Goal: Transaction & Acquisition: Purchase product/service

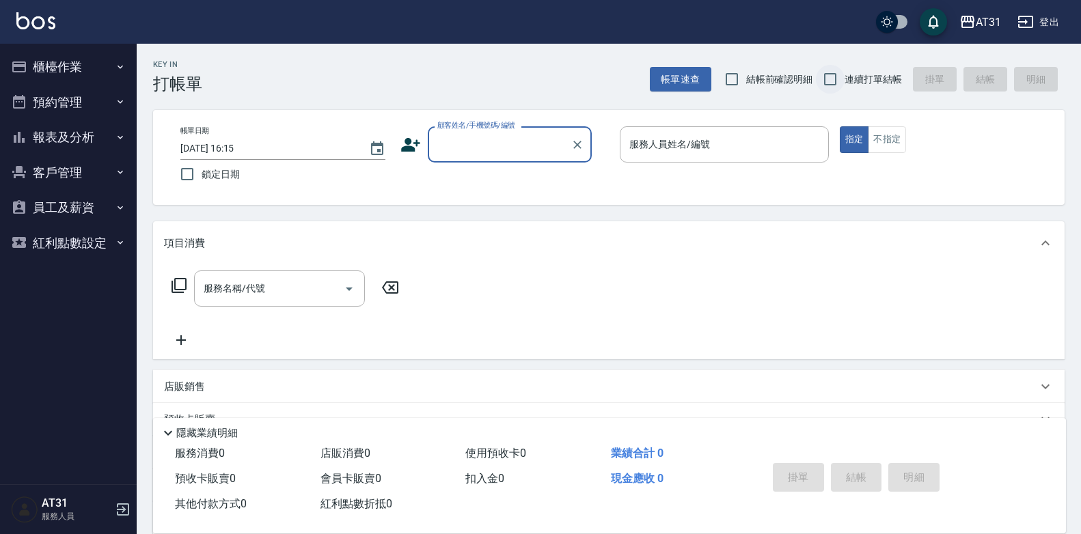
click at [833, 81] on input "連續打單結帳" at bounding box center [830, 79] width 29 height 29
checkbox input "true"
click at [497, 138] on div "顧客姓名/手機號碼/編號 顧客姓名/手機號碼/編號" at bounding box center [510, 144] width 164 height 36
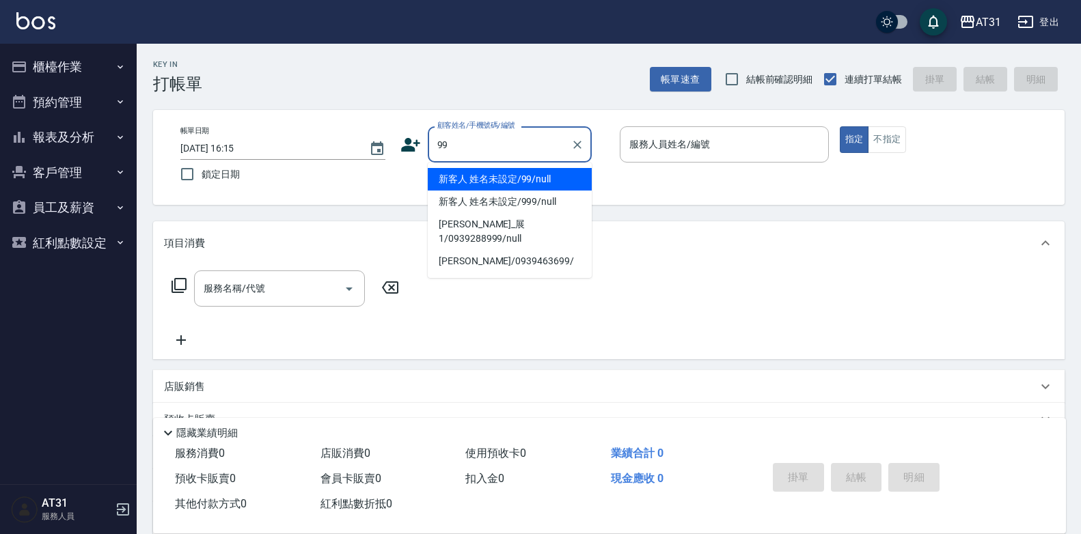
type input "新客人 姓名未設定/99/null"
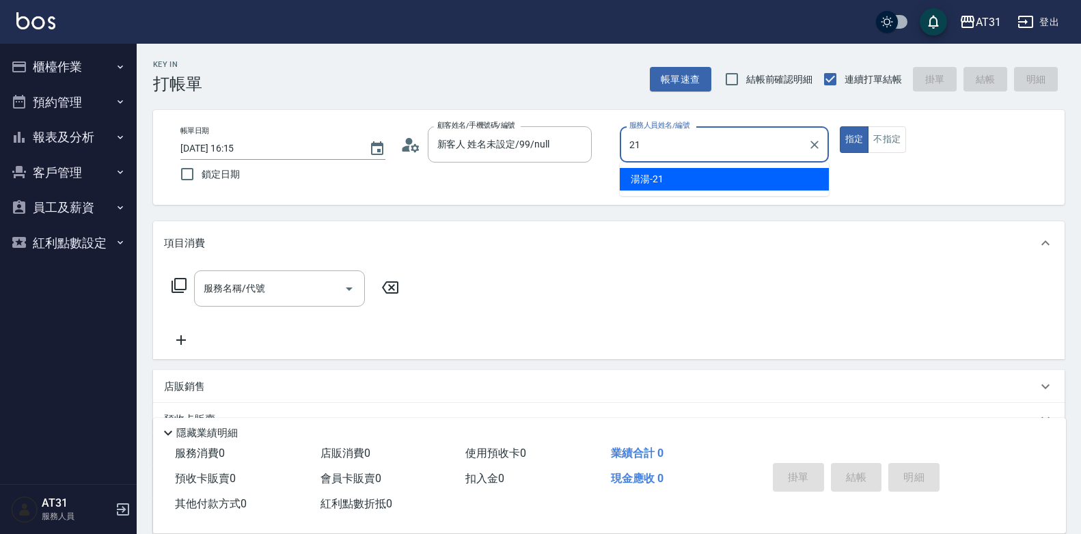
type input "湯湯-21"
type button "true"
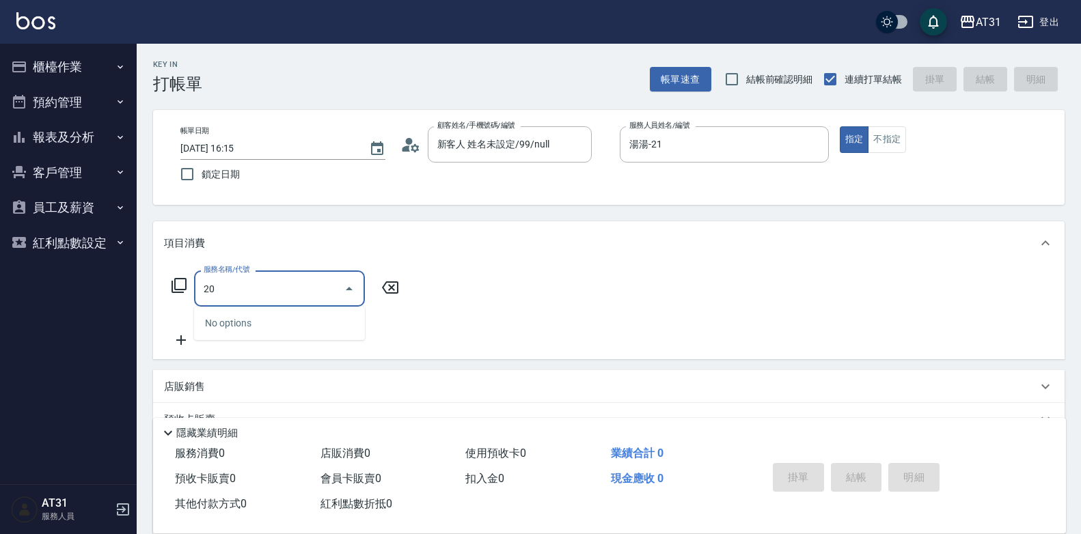
type input "201"
type input "20"
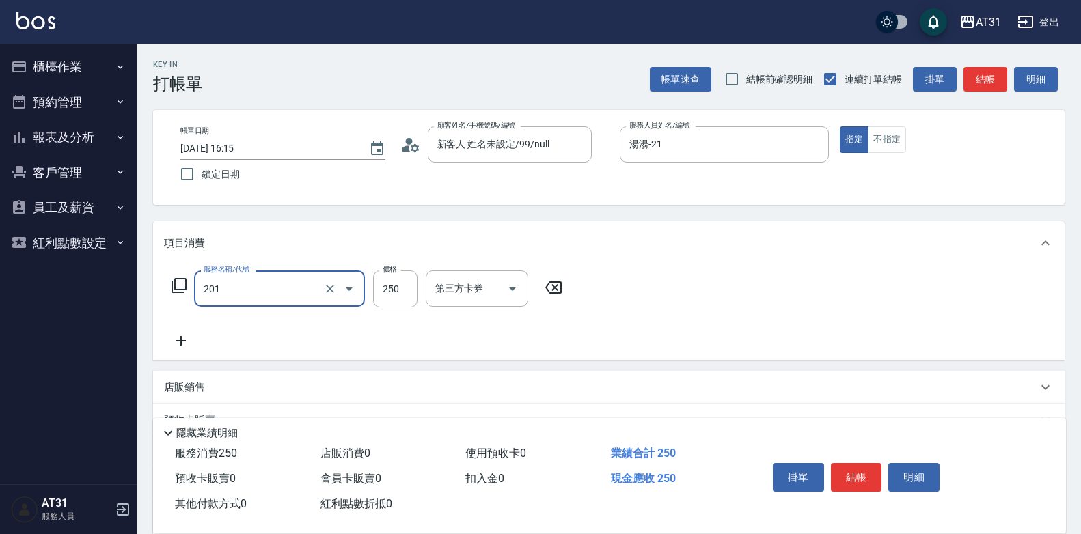
type input "洗髮(201)"
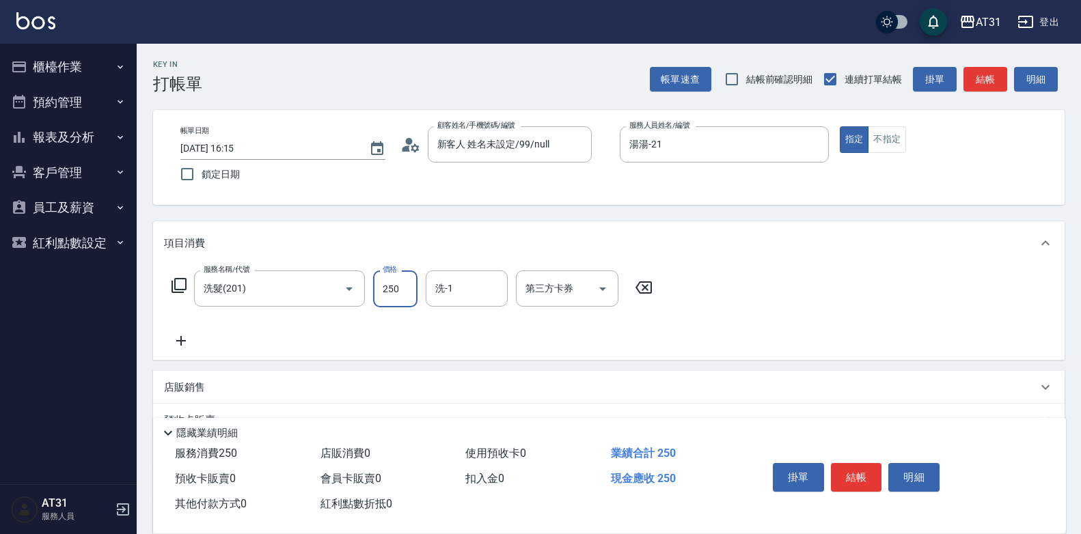
type input "3"
type input "0"
type input "30"
type input "300"
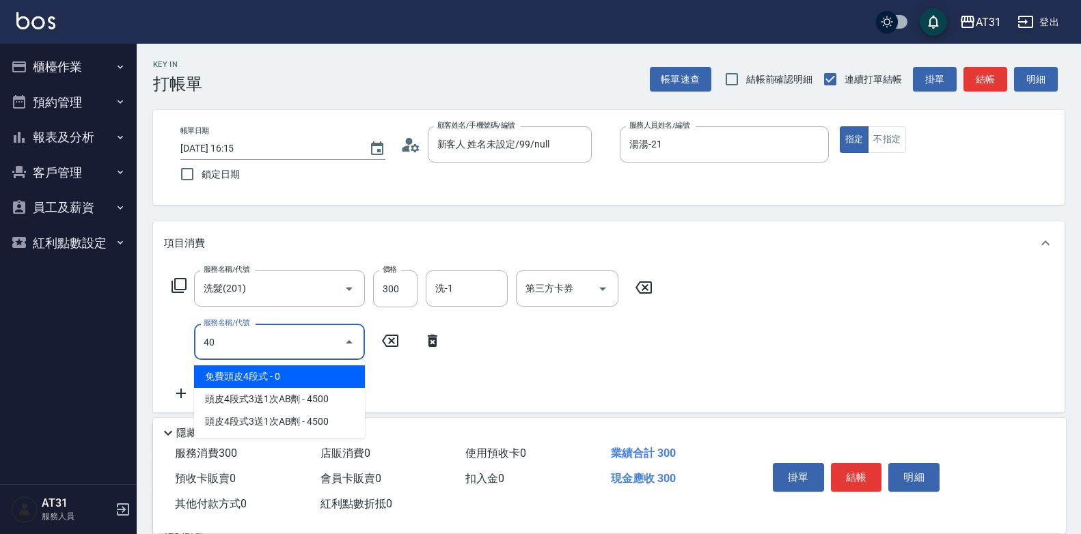
type input "401"
type input "50"
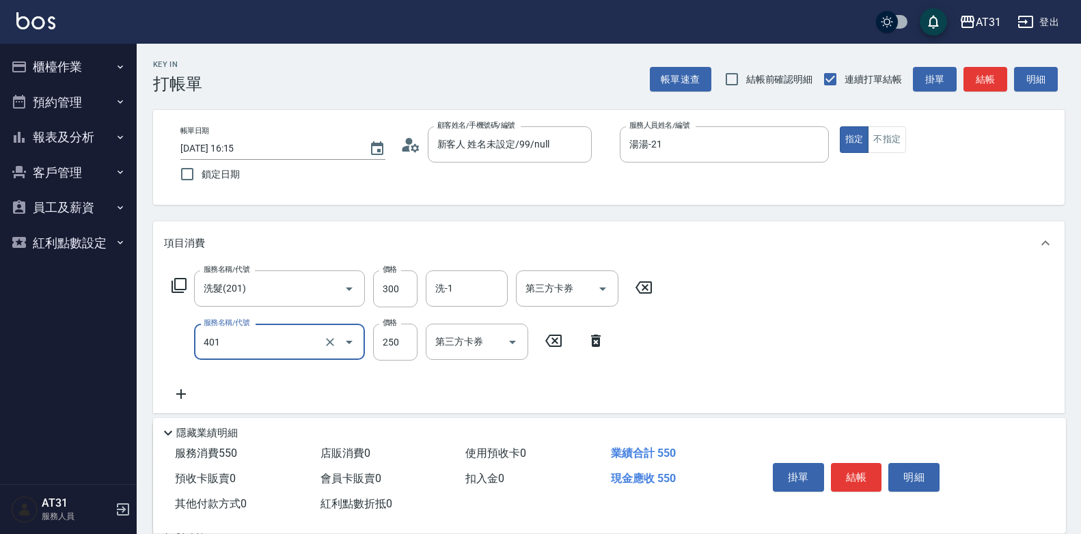
type input "剪髮(401)"
type input "30"
type input "60"
type input "300"
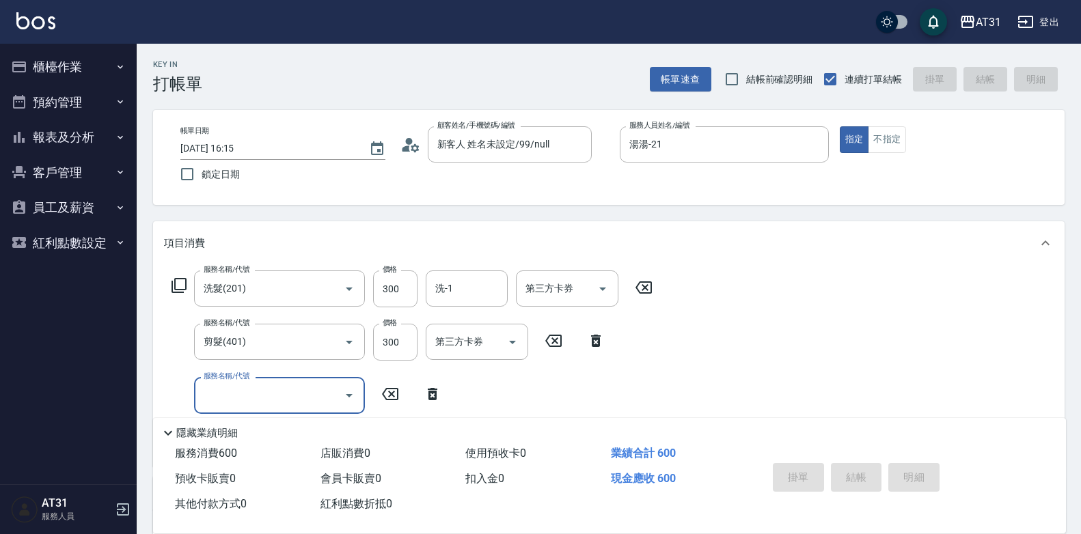
type input "[DATE] 16:16"
type input "0"
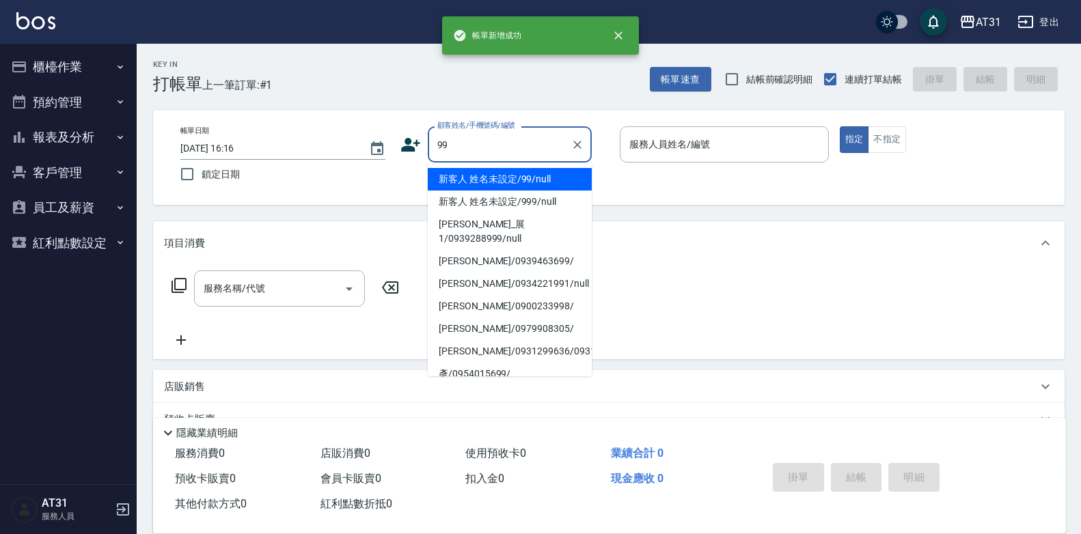
type input "新客人 姓名未設定/99/null"
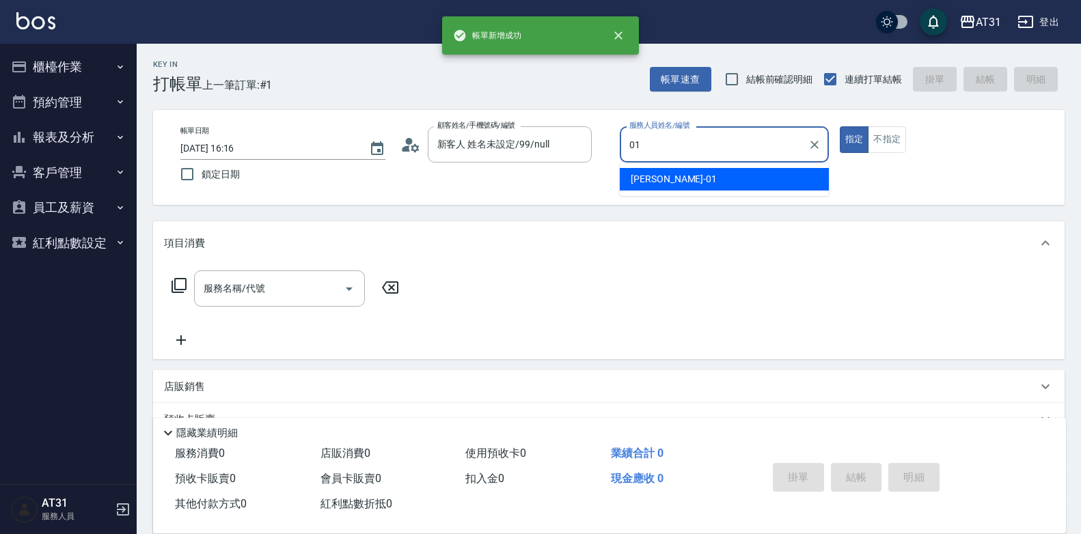
type input "[PERSON_NAME]-01"
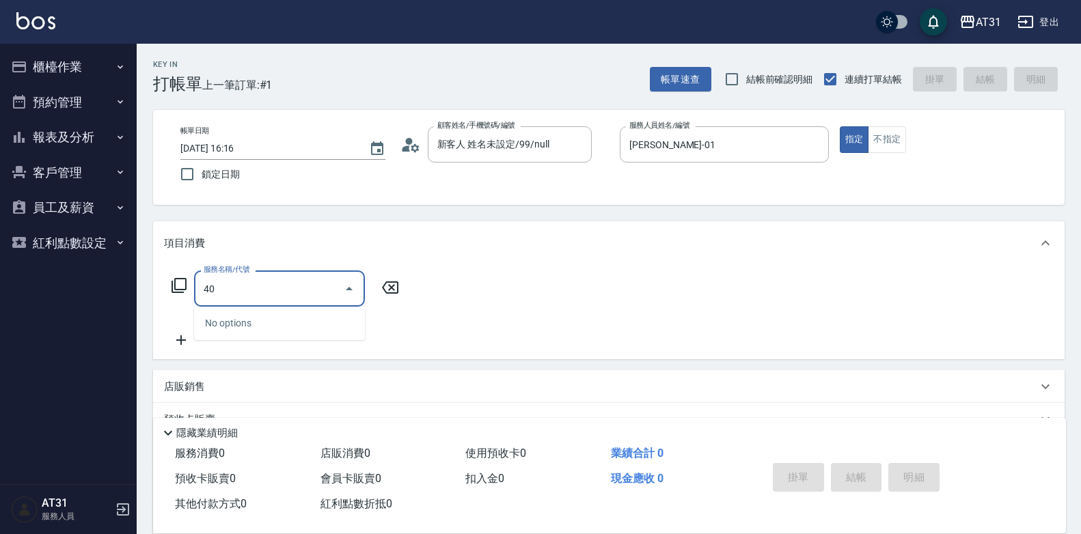
type input "401"
type input "20"
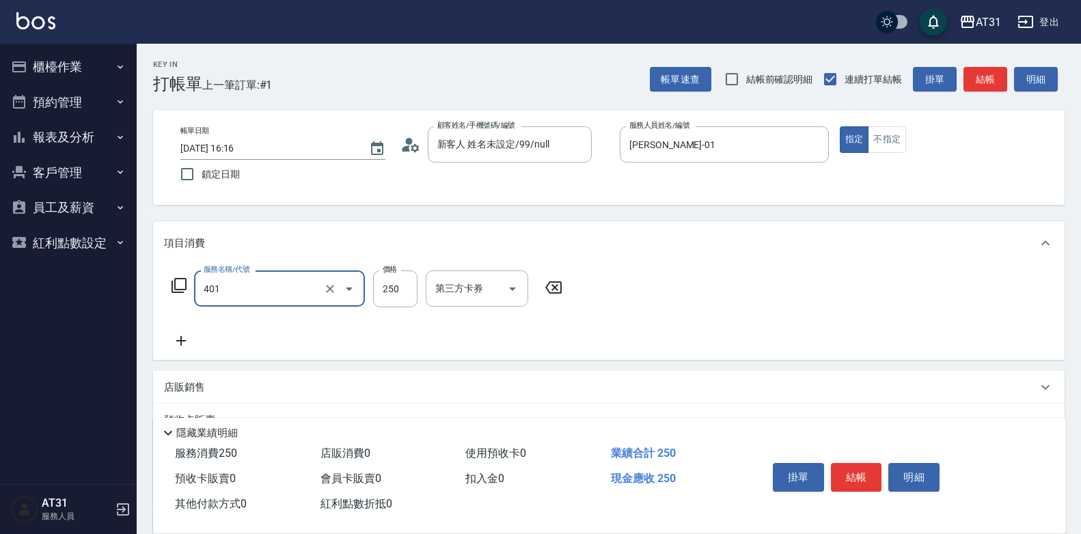
type input "剪髮(401)"
type input "0"
type input "30"
type input "300"
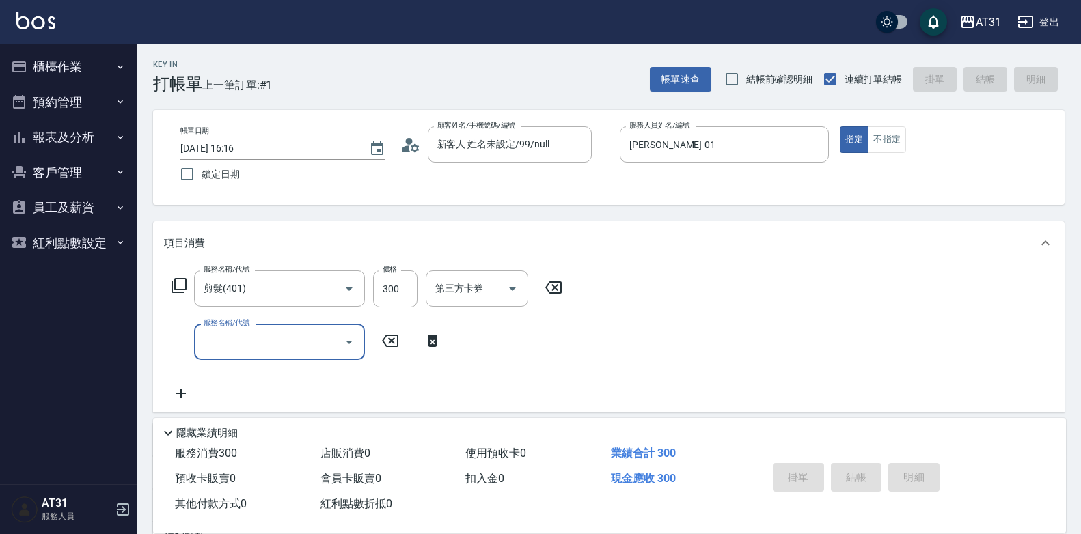
type input "0"
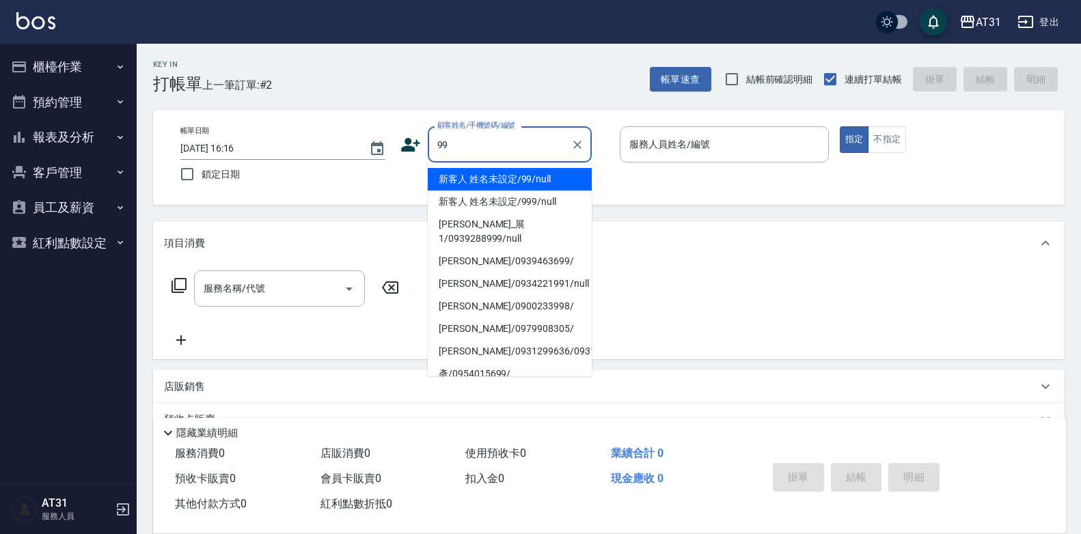
type input "新客人 姓名未設定/99/null"
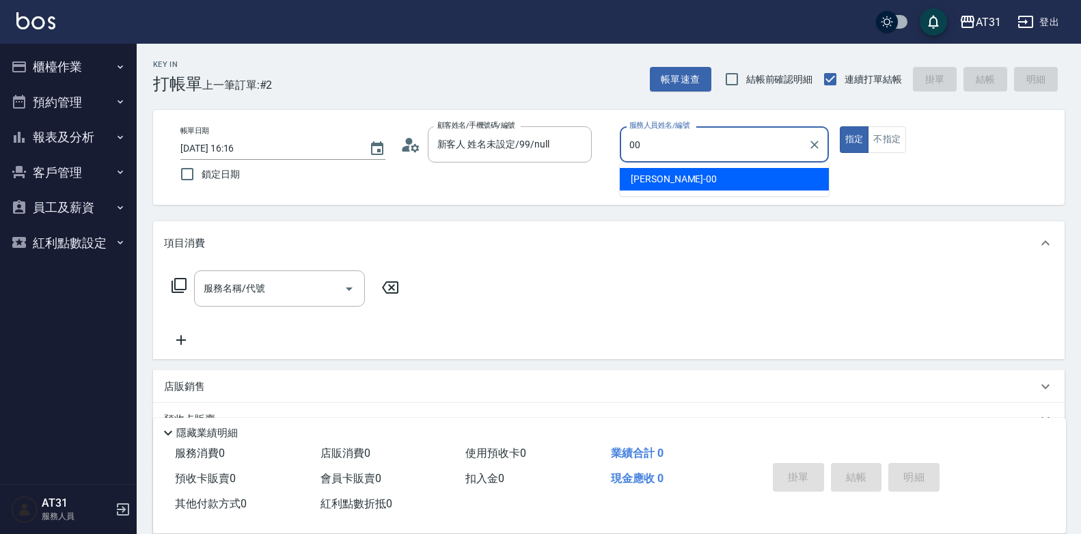
type input "[PERSON_NAME]-00"
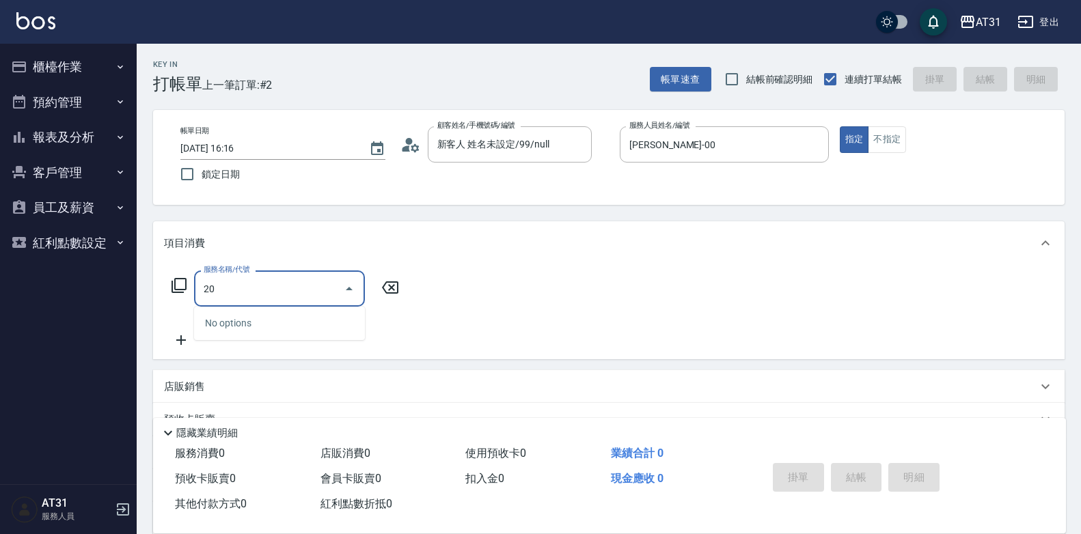
type input "201"
type input "20"
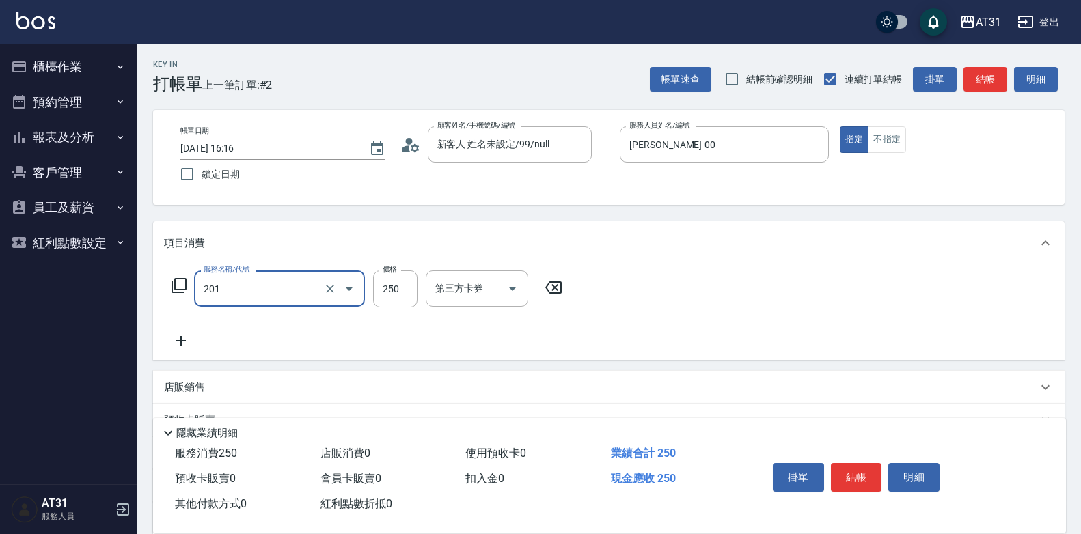
type input "洗髮(201)"
type input "0"
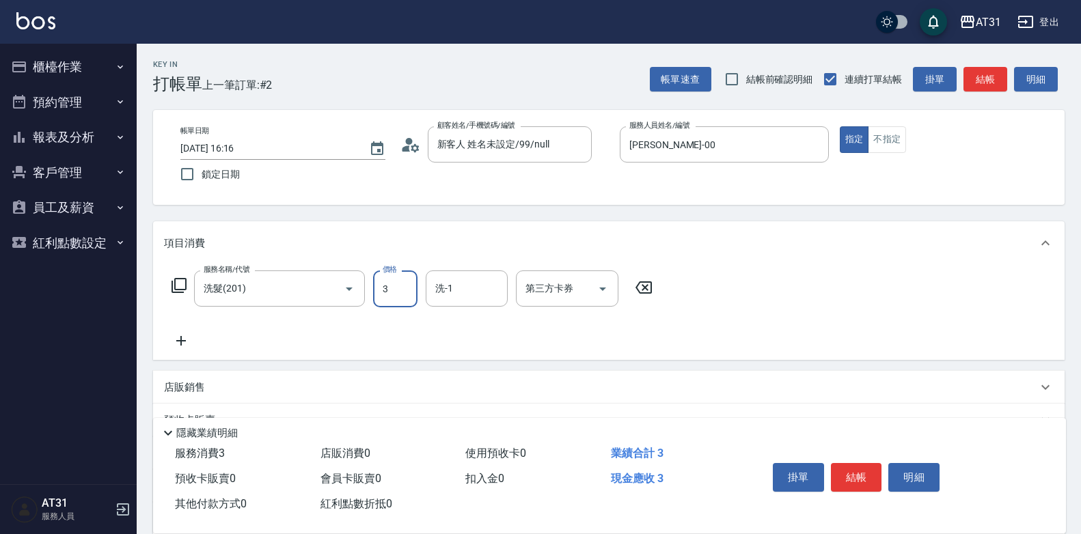
type input "30"
type input "300"
type input "鳳梨-41"
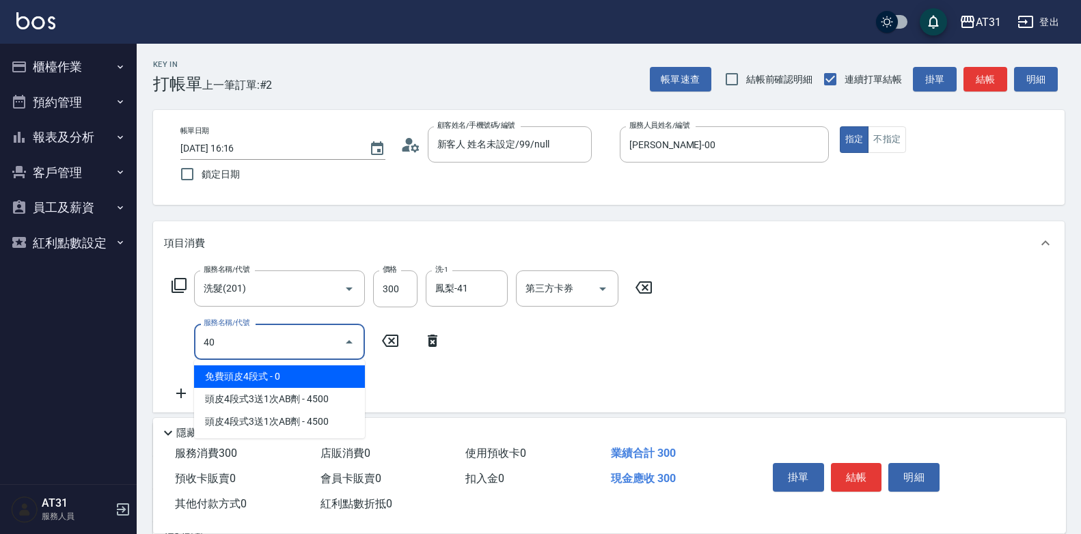
type input "401"
type input "50"
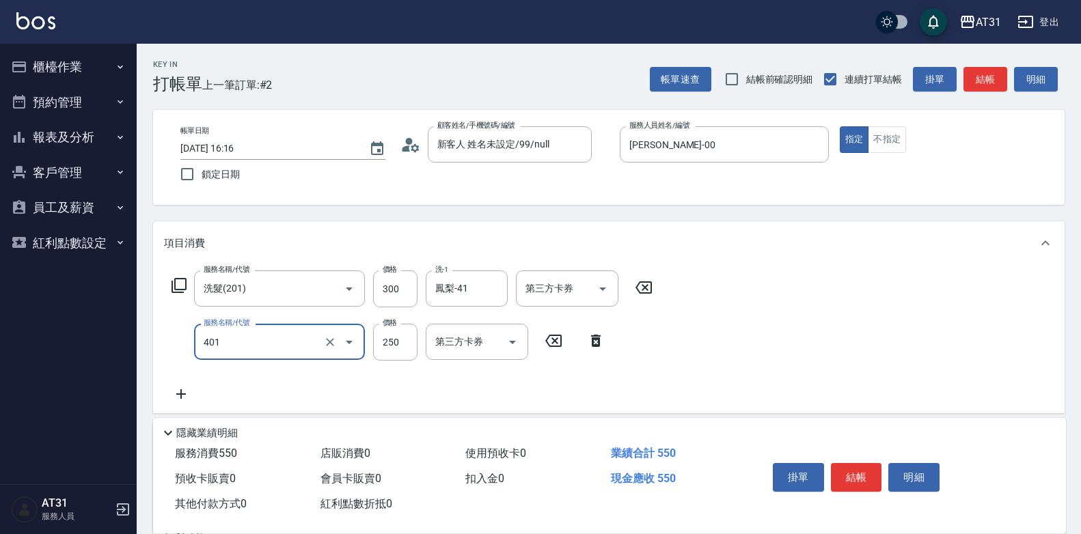
type input "剪髮(401)"
type input "30"
type input "60"
type input "300"
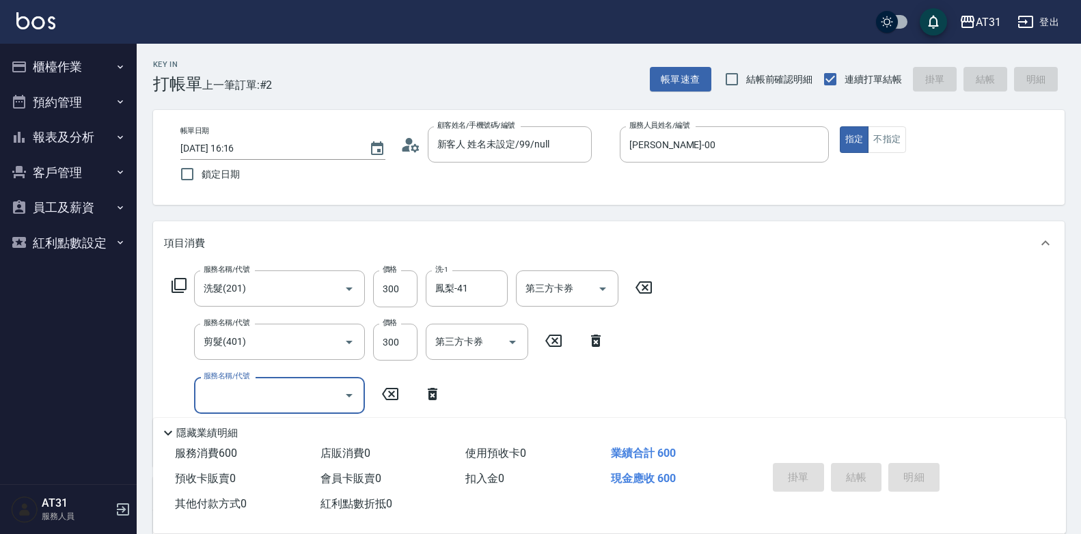
type input "0"
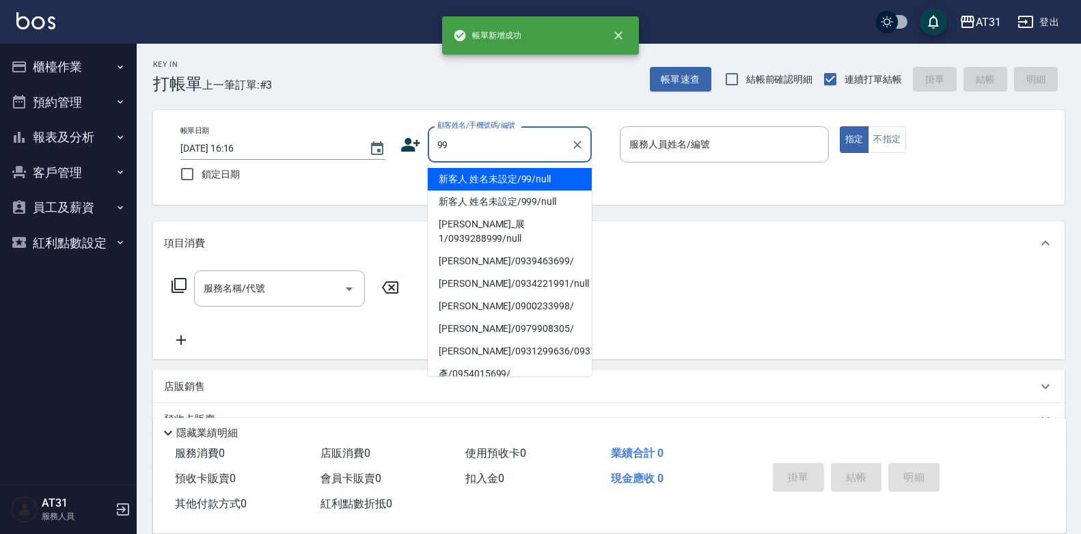
type input "新客人 姓名未設定/99/null"
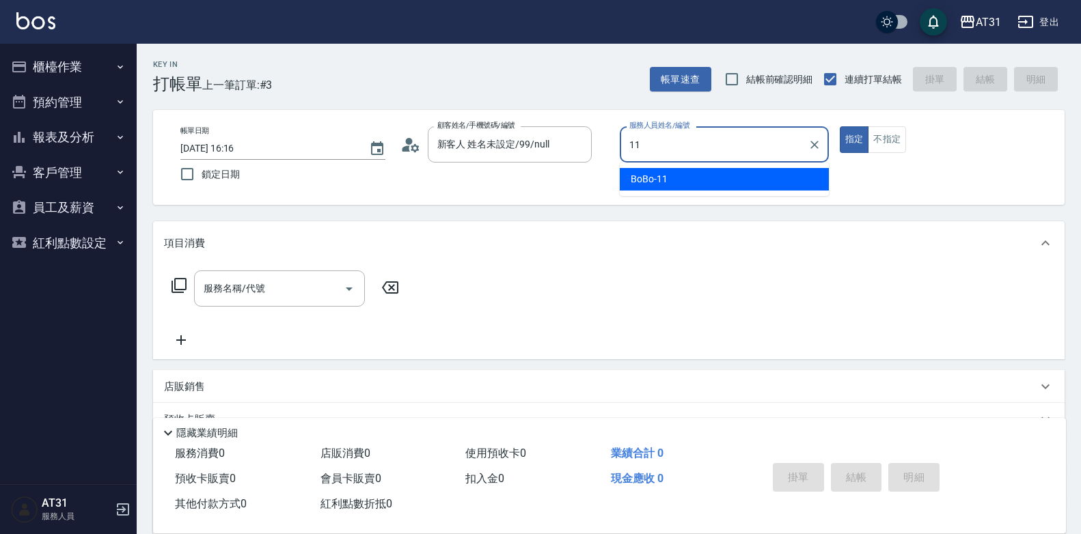
type input "BoBo-11"
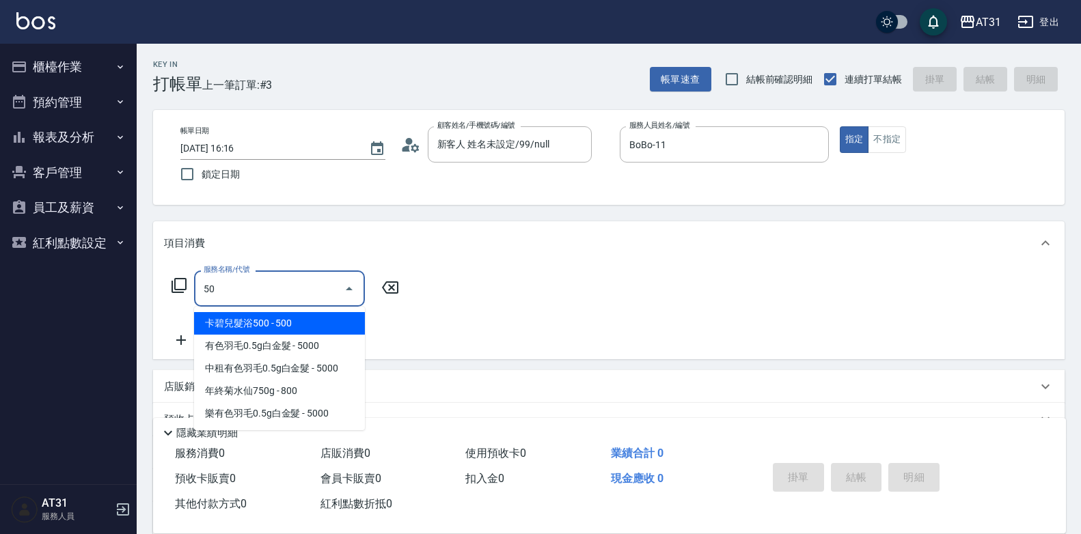
type input "501"
type input "160"
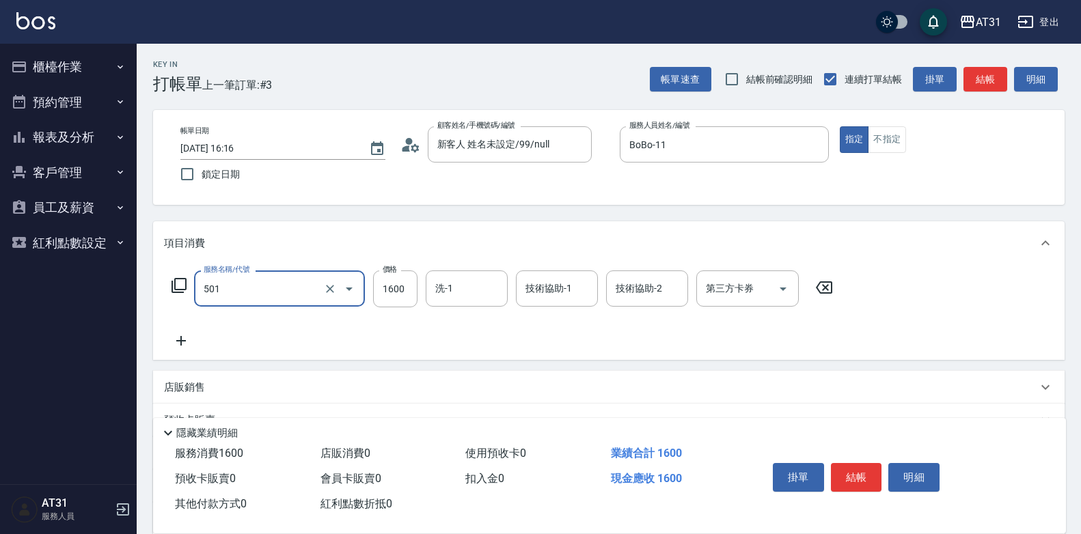
type input "染髮(501)"
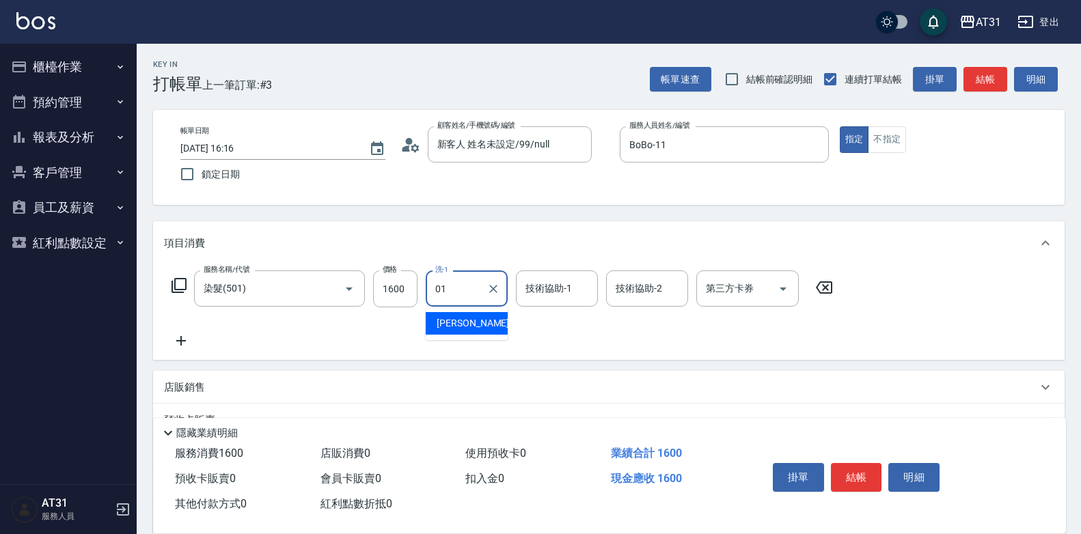
type input "[PERSON_NAME]-01"
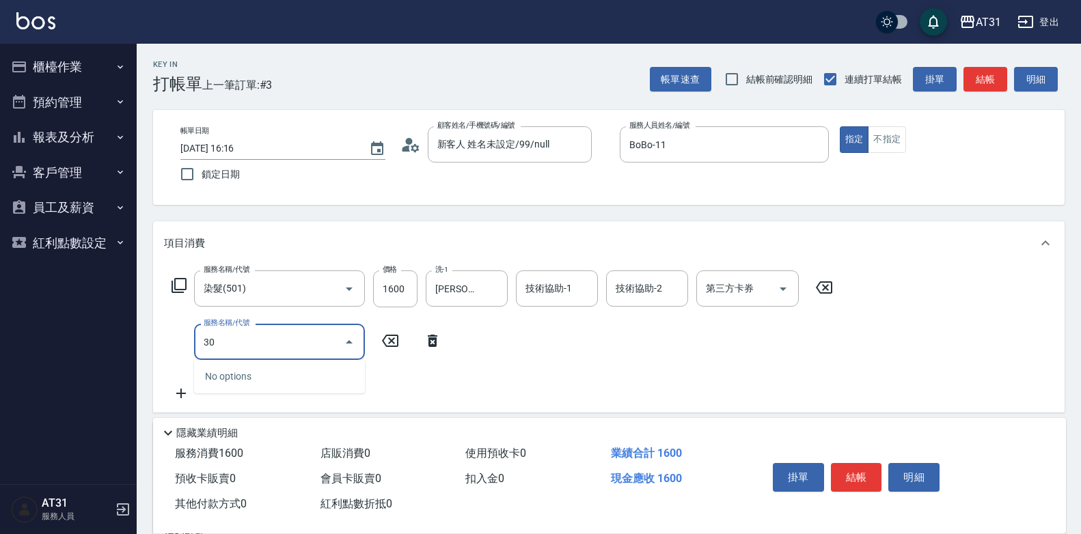
type input "301"
type input "320"
type input "燙髮(301)"
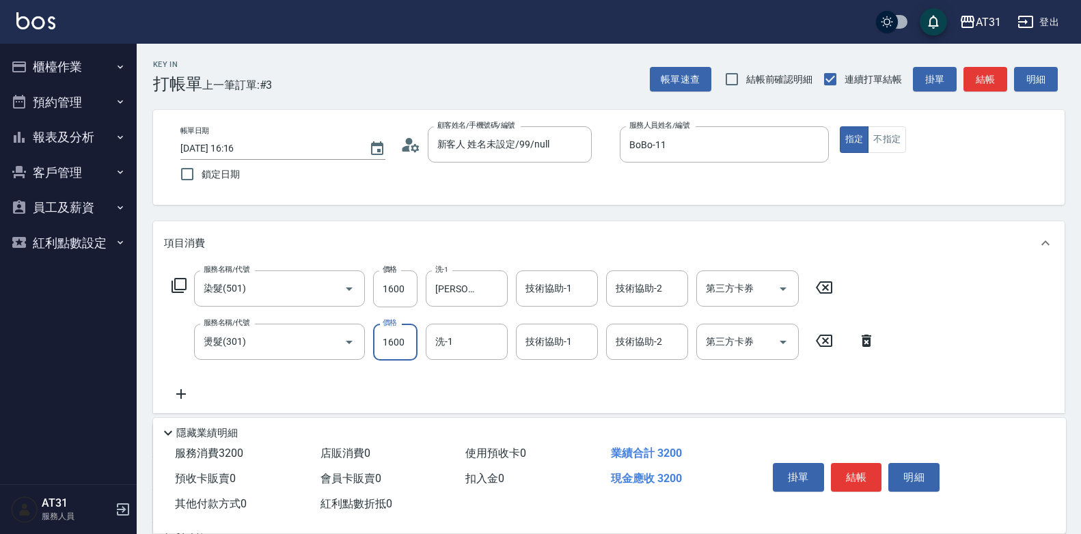
type input "3"
type input "160"
type input "350"
type input "510"
type input "3500"
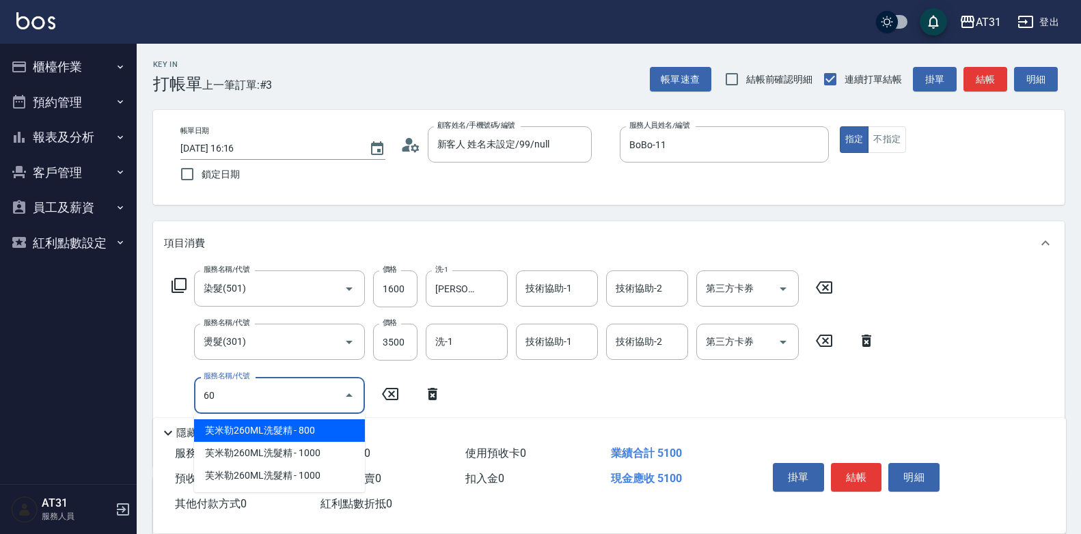
type input "601"
type input "540"
type input "自備護髮(601)"
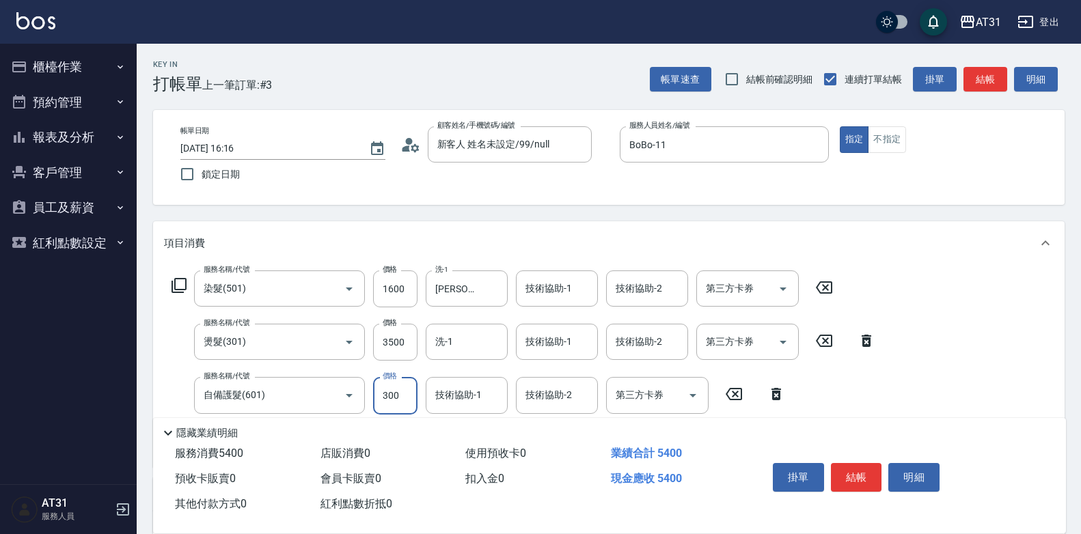
type input "510"
type input "600"
type input "570"
type input "600"
type input "[PERSON_NAME]-01"
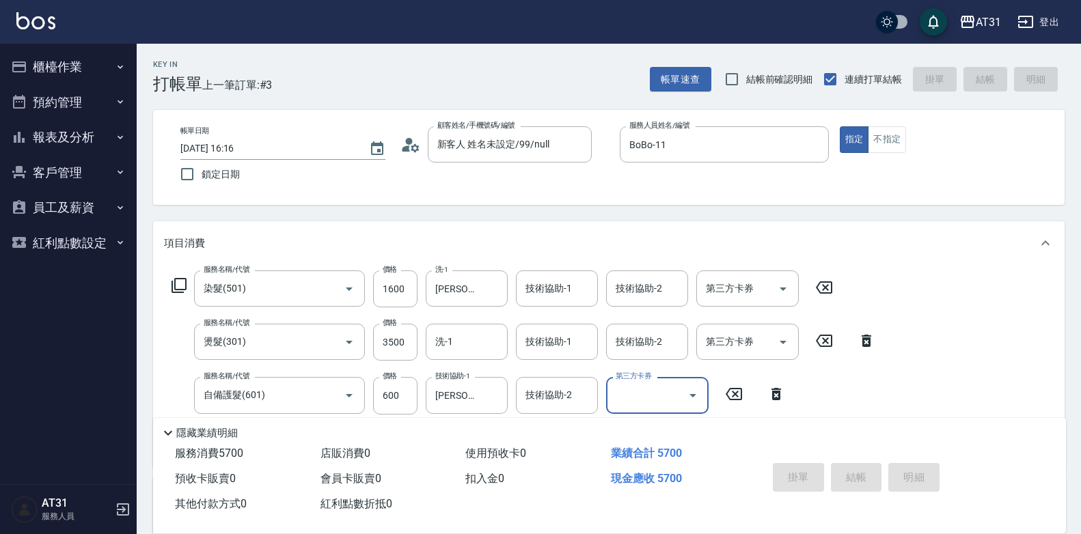
type input "0"
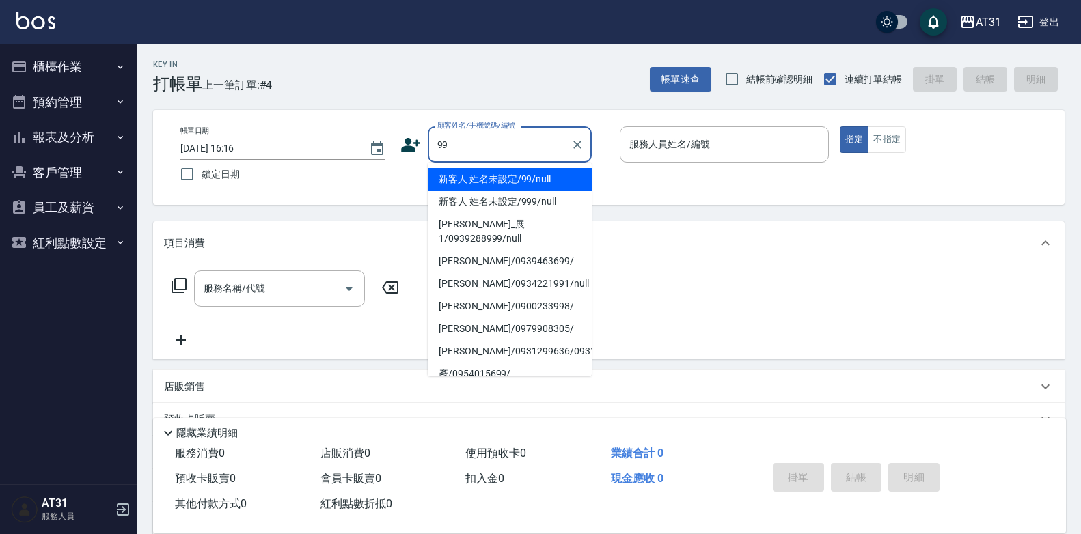
type input "新客人 姓名未設定/99/null"
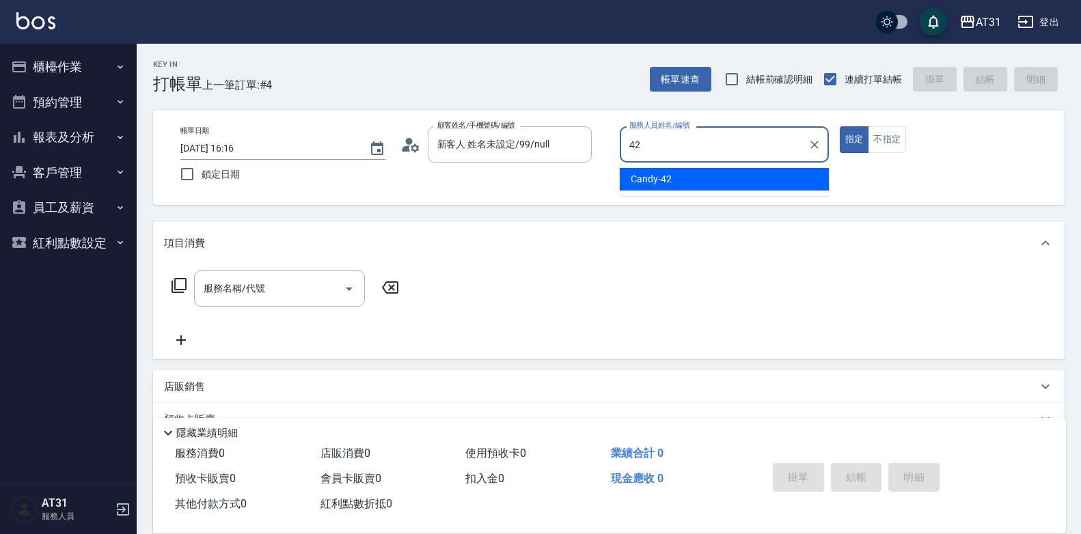
type input "Candy-42"
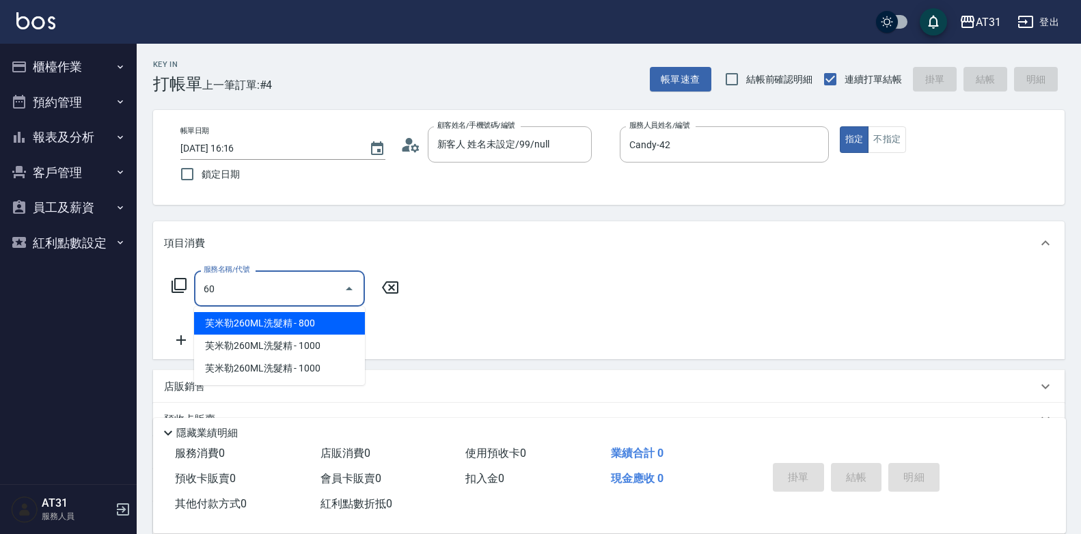
type input "601"
type input "30"
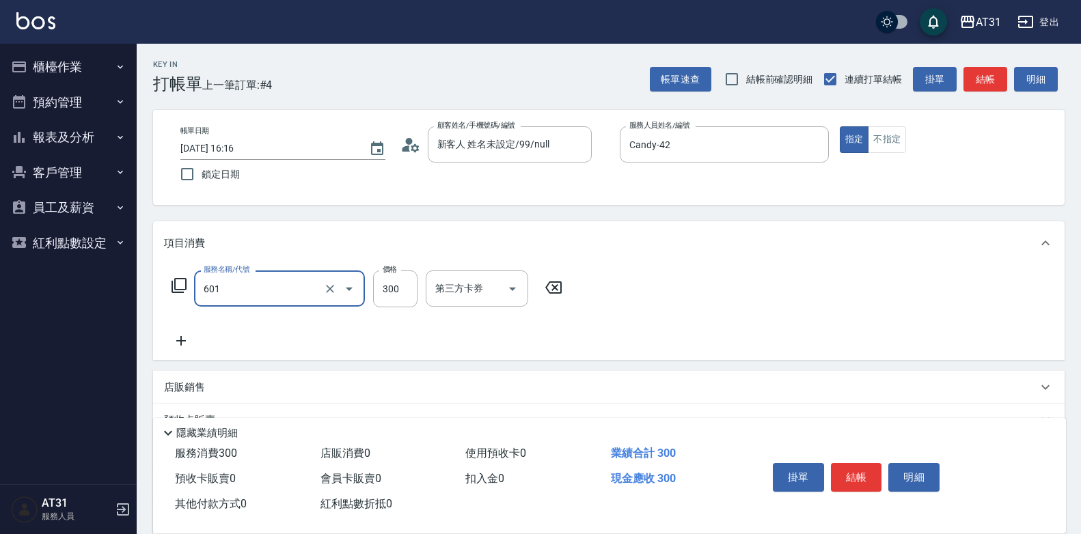
type input "自備護髮(601)"
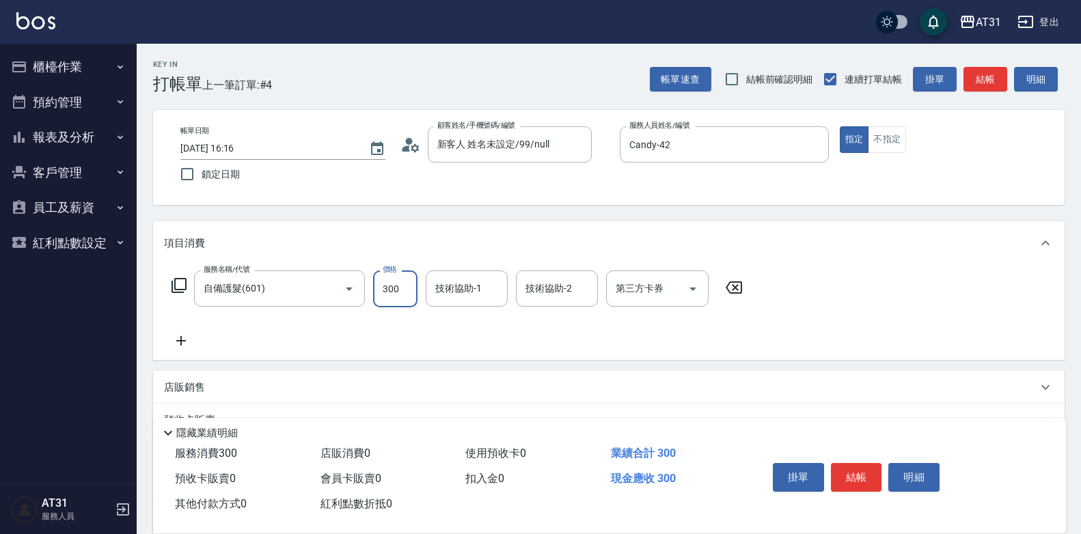
type input "0"
type input "50"
type input "500"
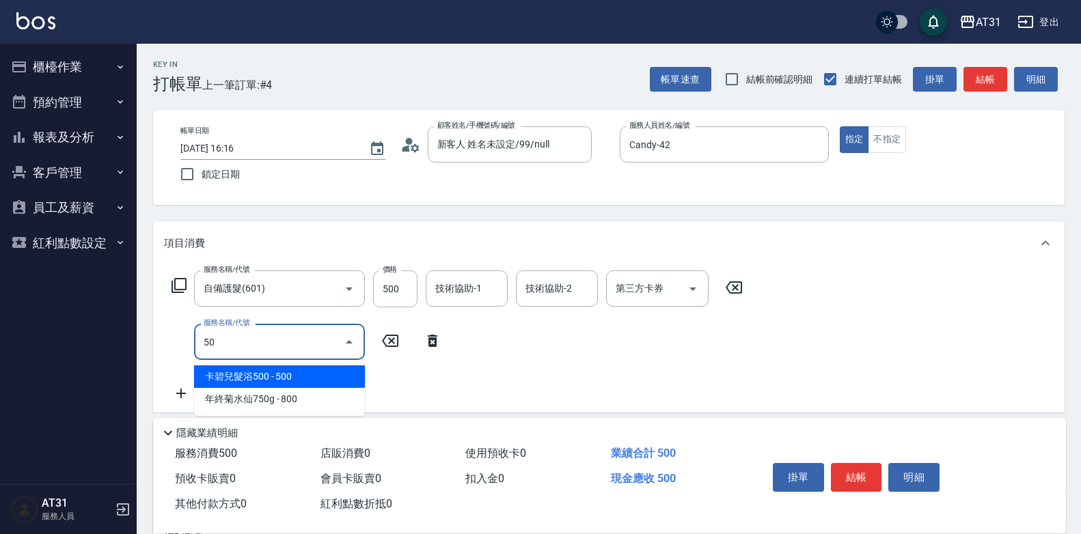
type input "501"
type input "210"
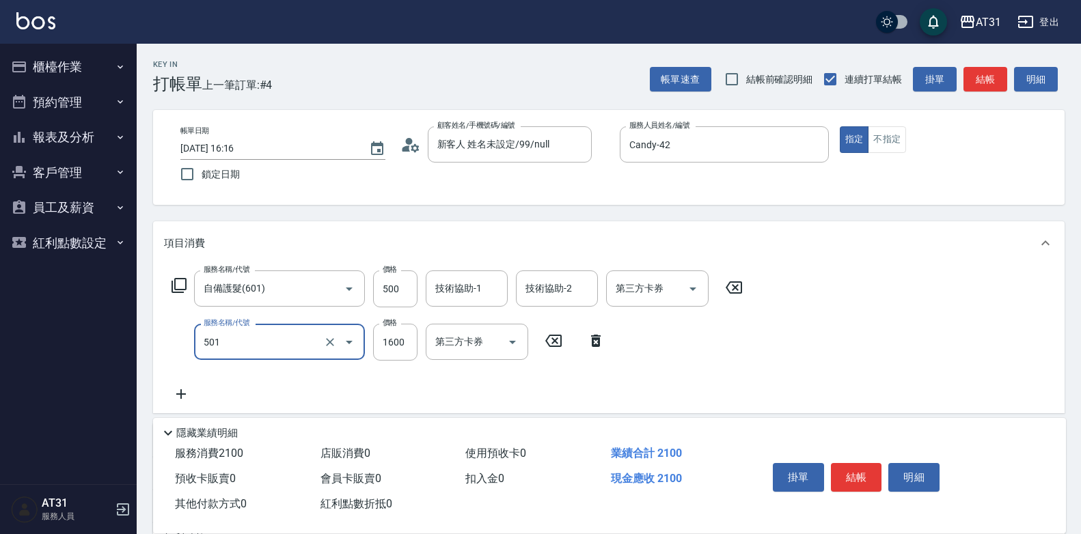
type input "染髮(501)"
type input "50"
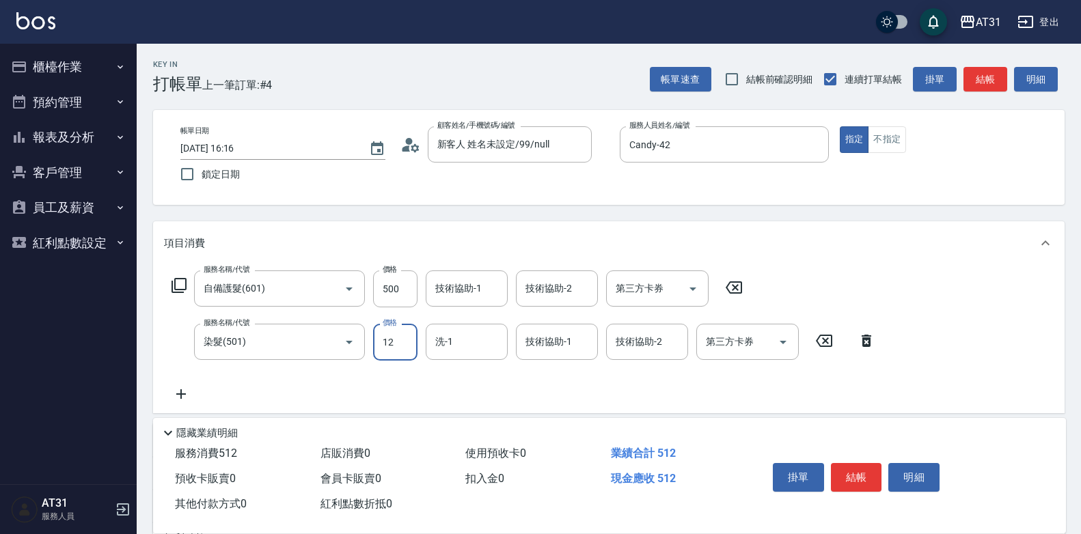
type input "120"
type input "170"
type input "1200"
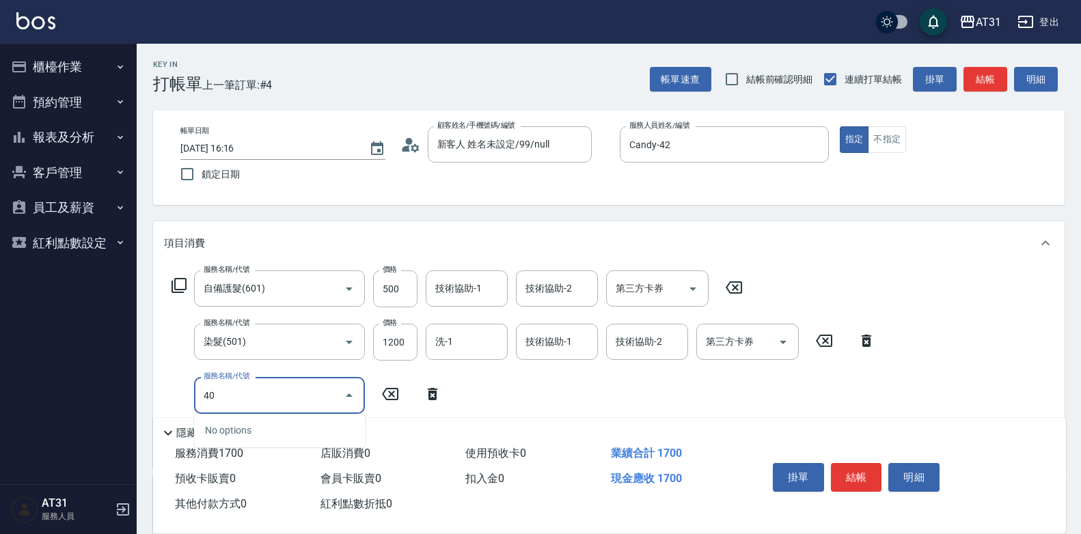
type input "401"
type input "190"
type input "剪髮(401)"
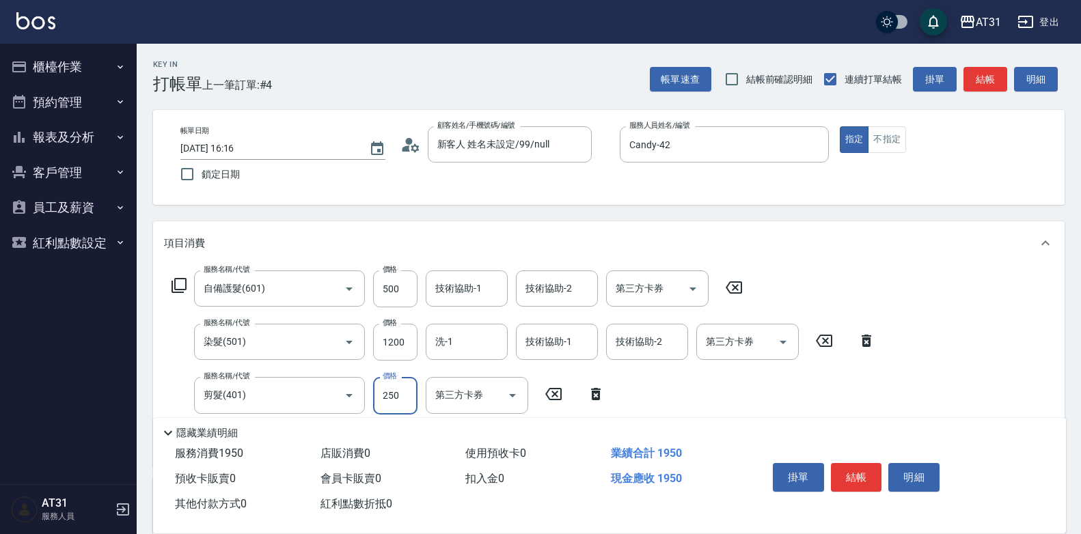
type input "170"
type input "30"
type input "200"
type input "300"
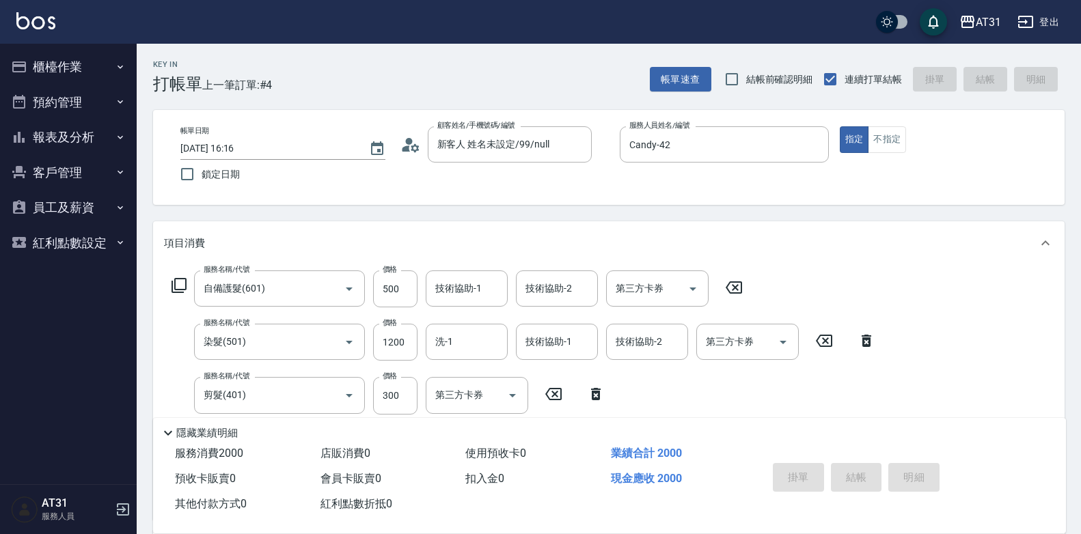
type input "[DATE] 16:17"
type input "0"
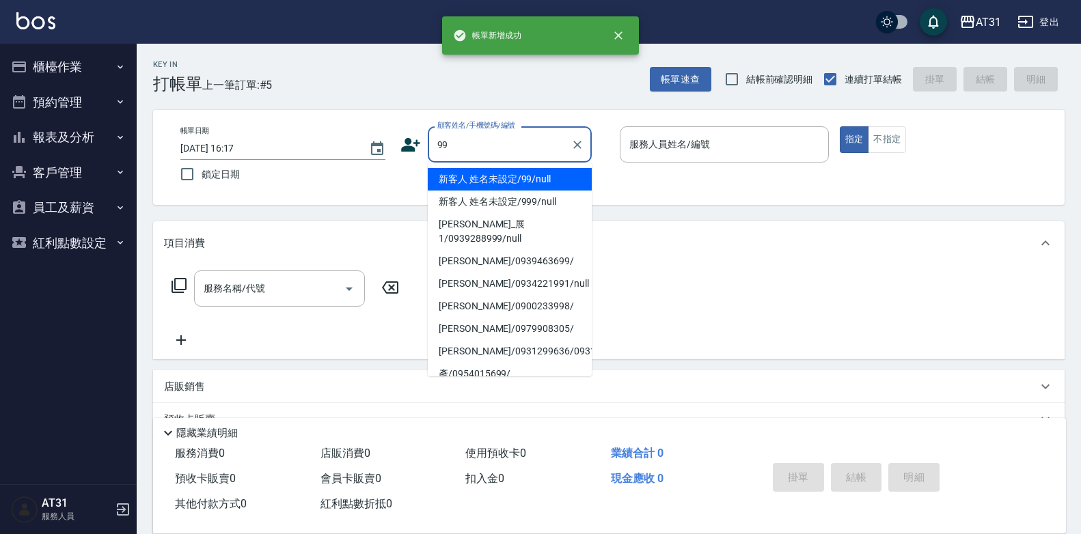
type input "新客人 姓名未設定/99/null"
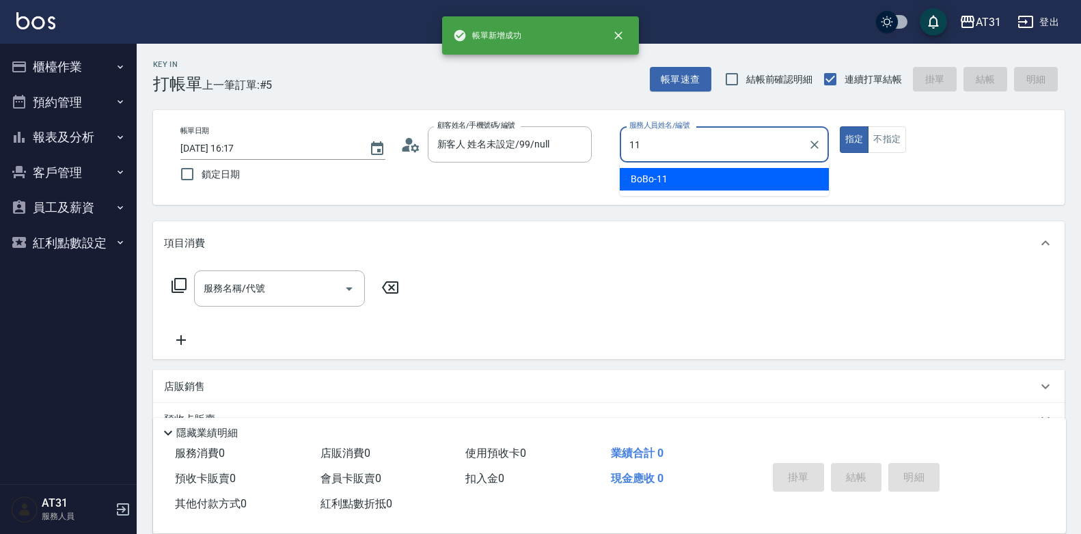
type input "BoBo-11"
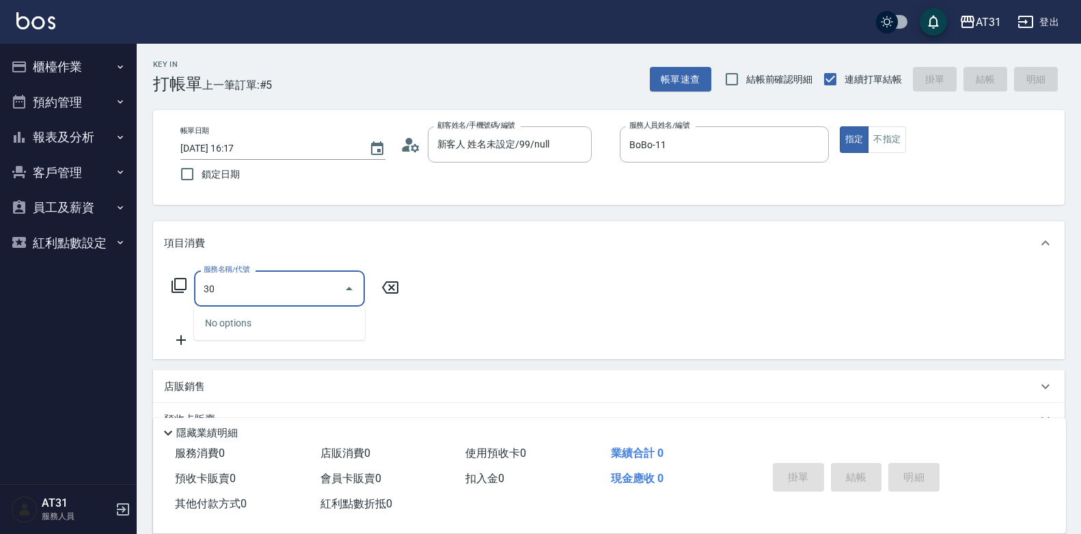
type input "301"
type input "160"
type input "燙髮(301)"
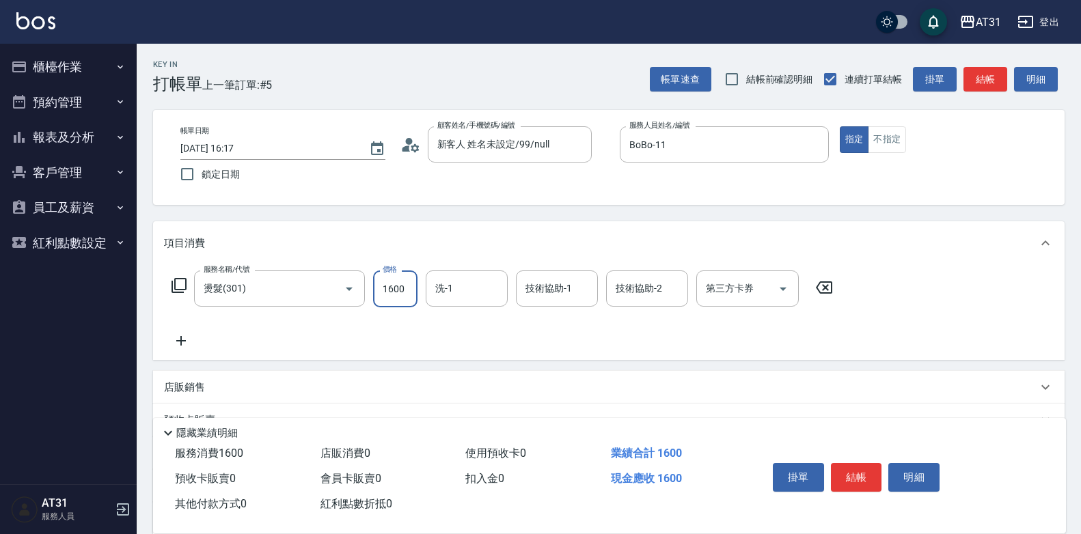
type input "0"
type input "18"
type input "10"
type input "180"
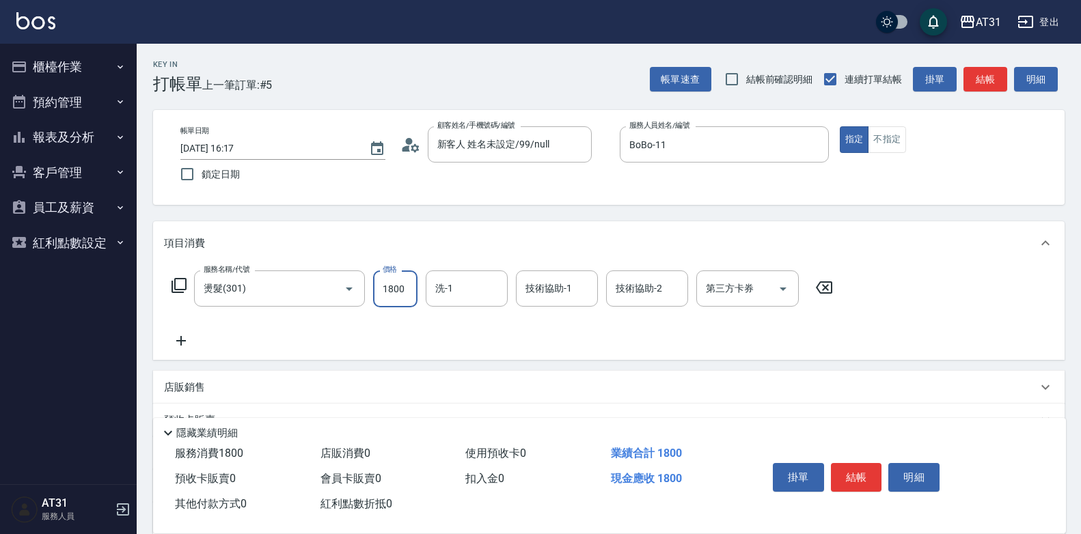
type input "1800"
type input "[PERSON_NAME]-46"
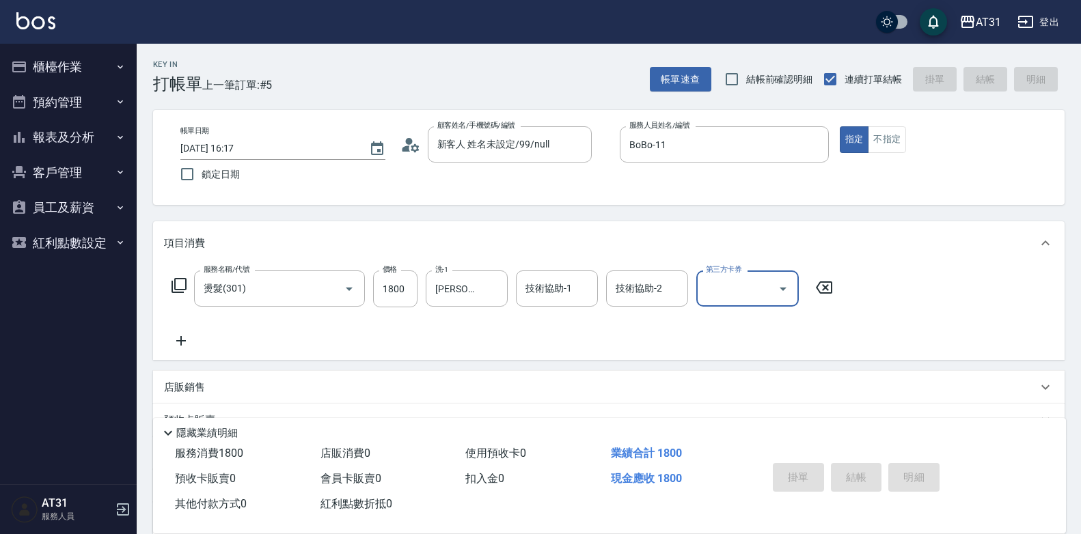
type input "0"
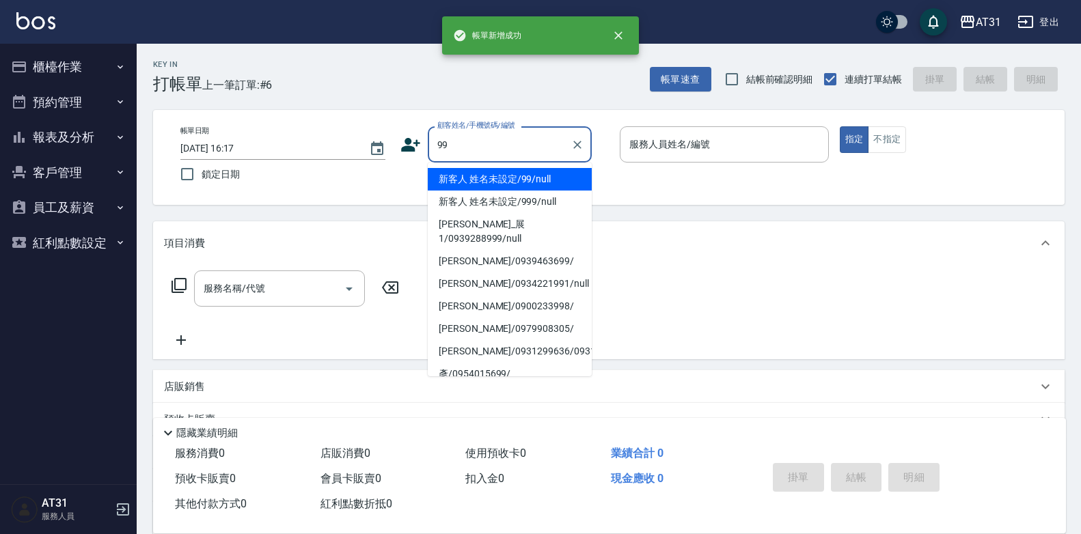
type input "新客人 姓名未設定/99/null"
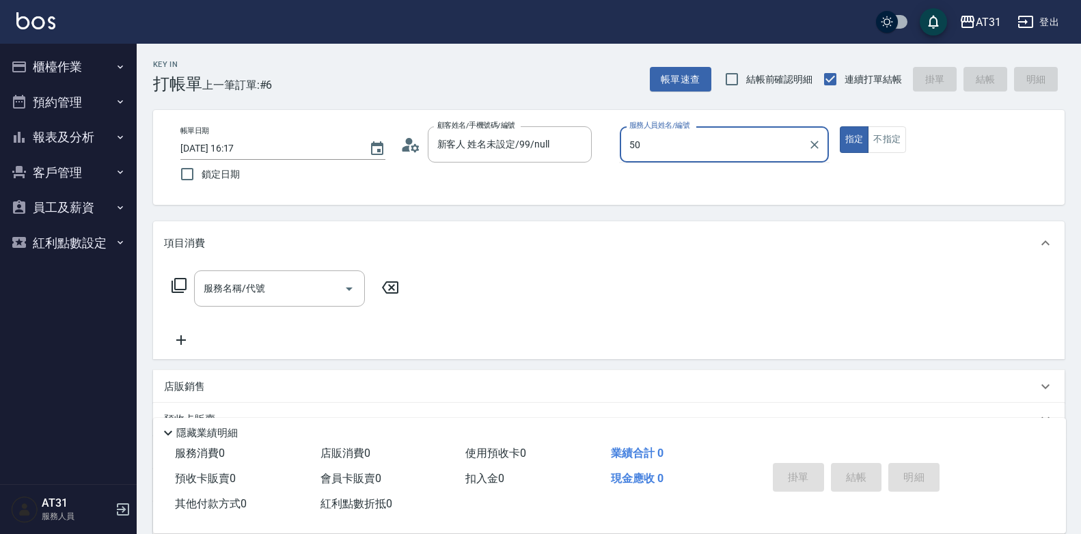
type input "5"
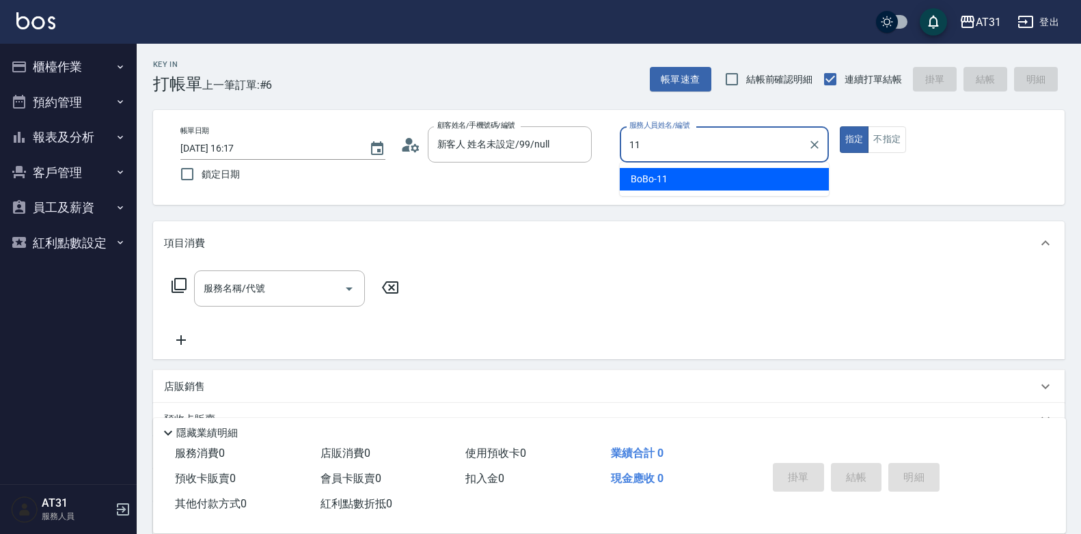
type input "BoBo-11"
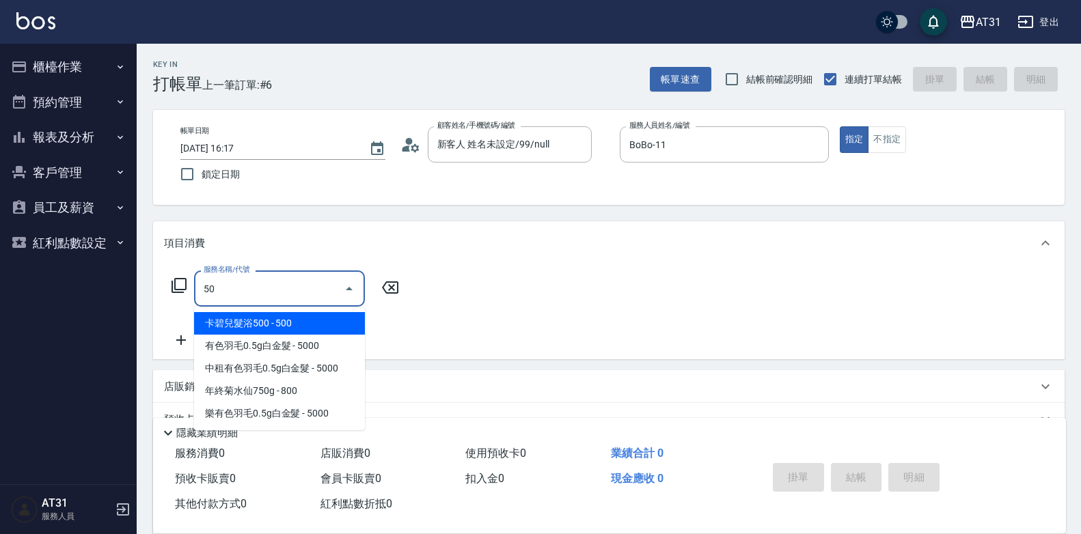
type input "501"
type input "160"
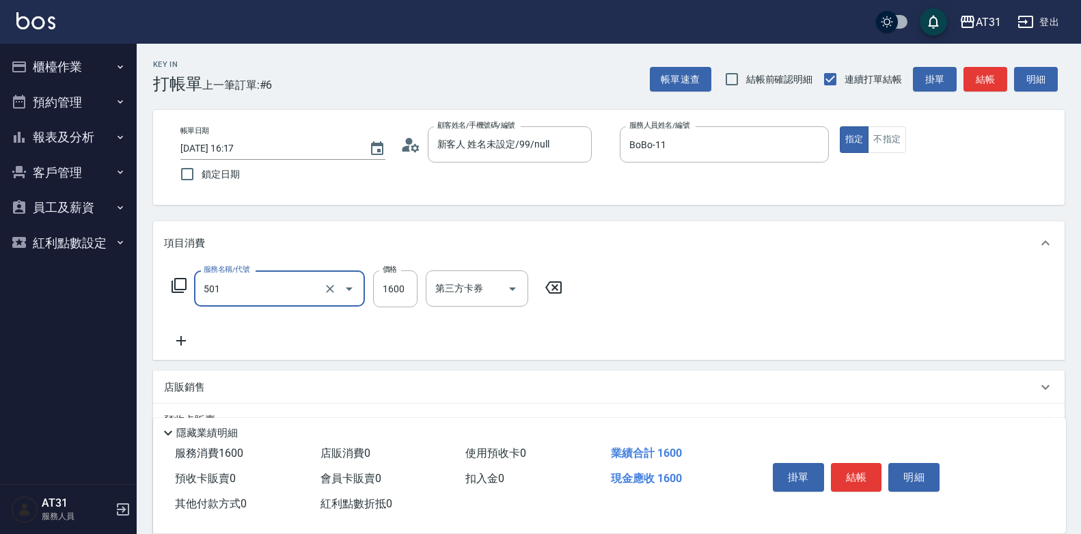
type input "染髮(501)"
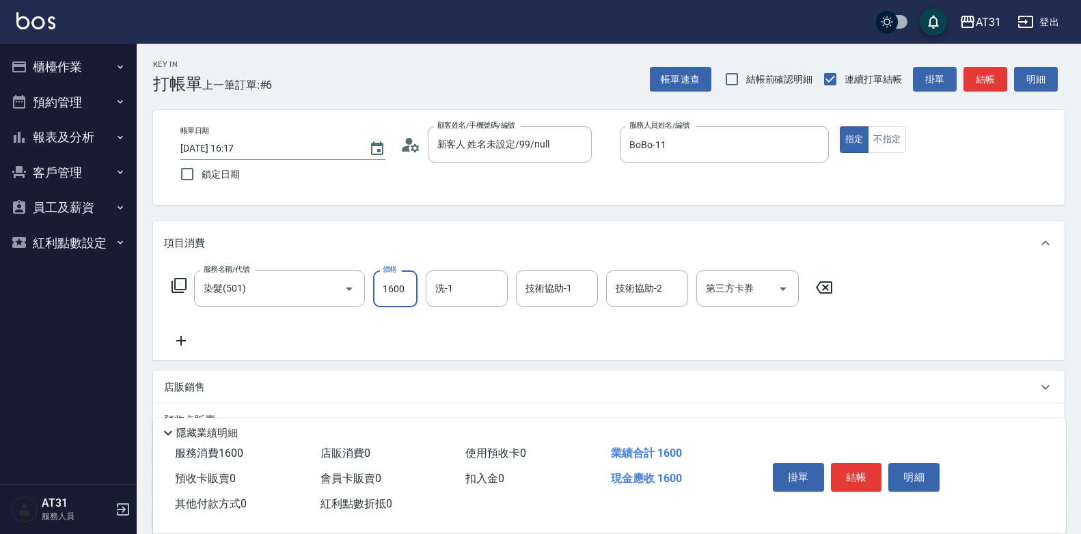
type input "0"
type input "12"
type input "10"
type input "120"
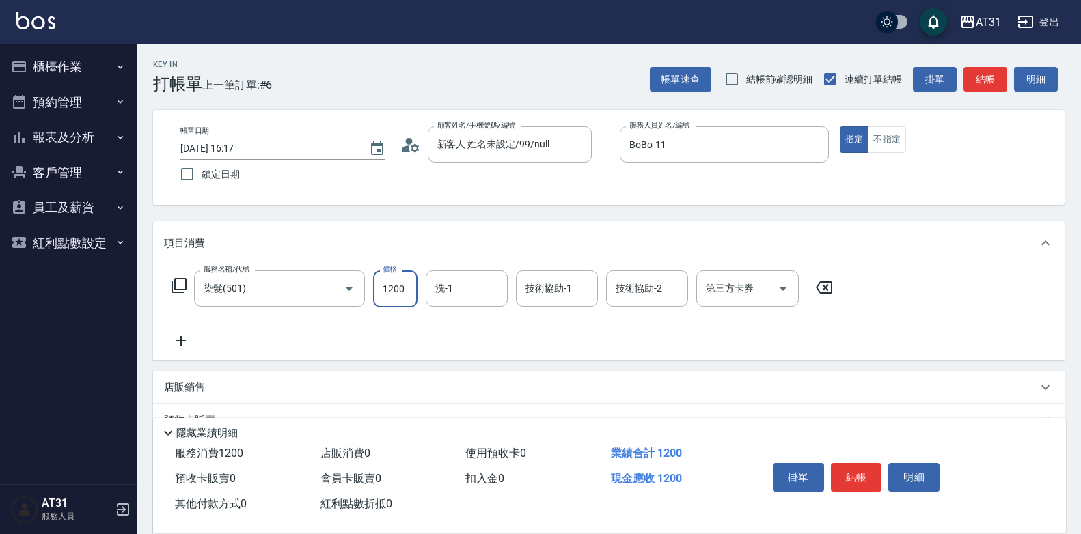
type input "1200"
type input "湯湯-21"
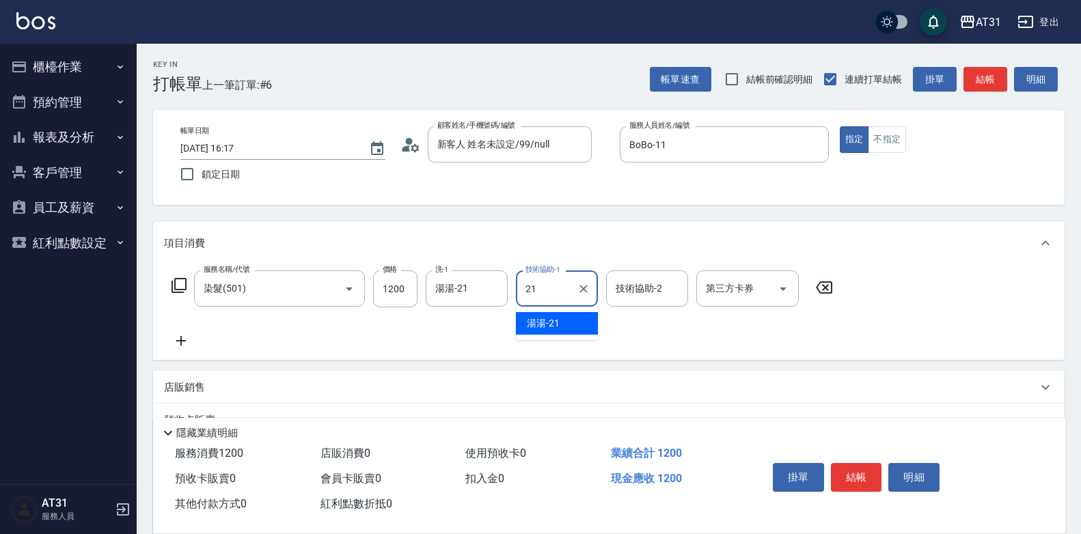
type input "湯湯-21"
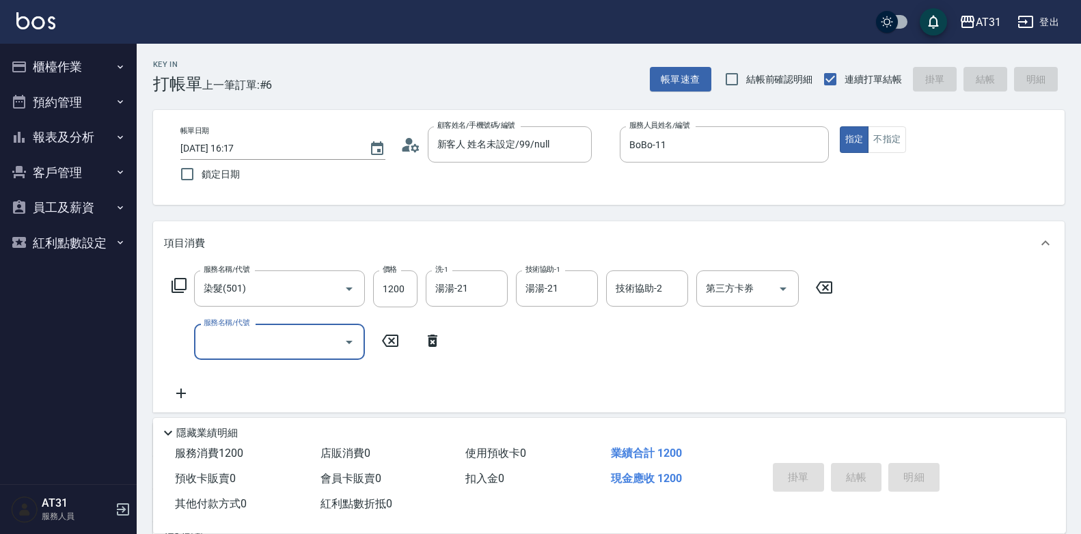
type input "0"
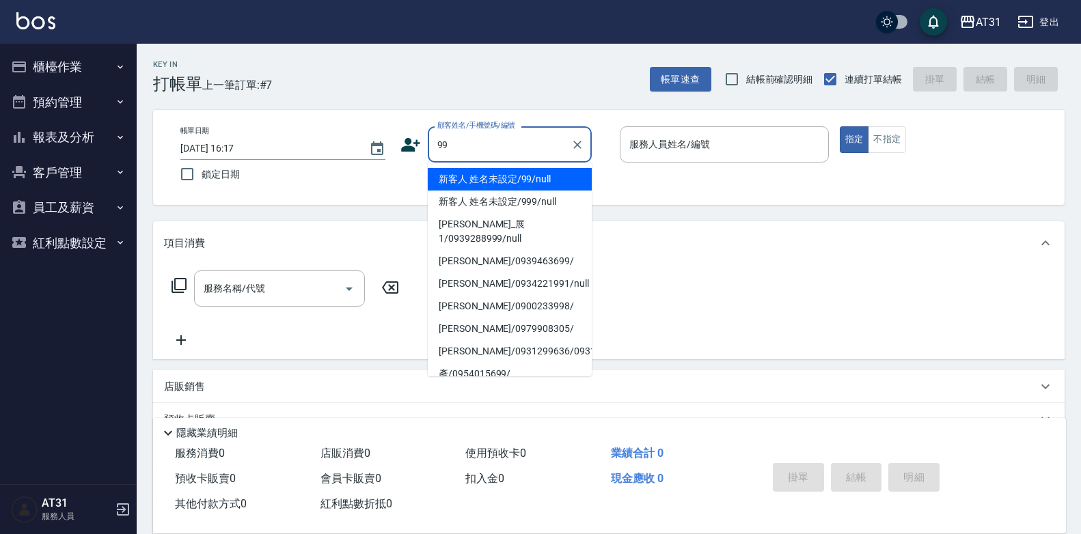
type input "新客人 姓名未設定/99/null"
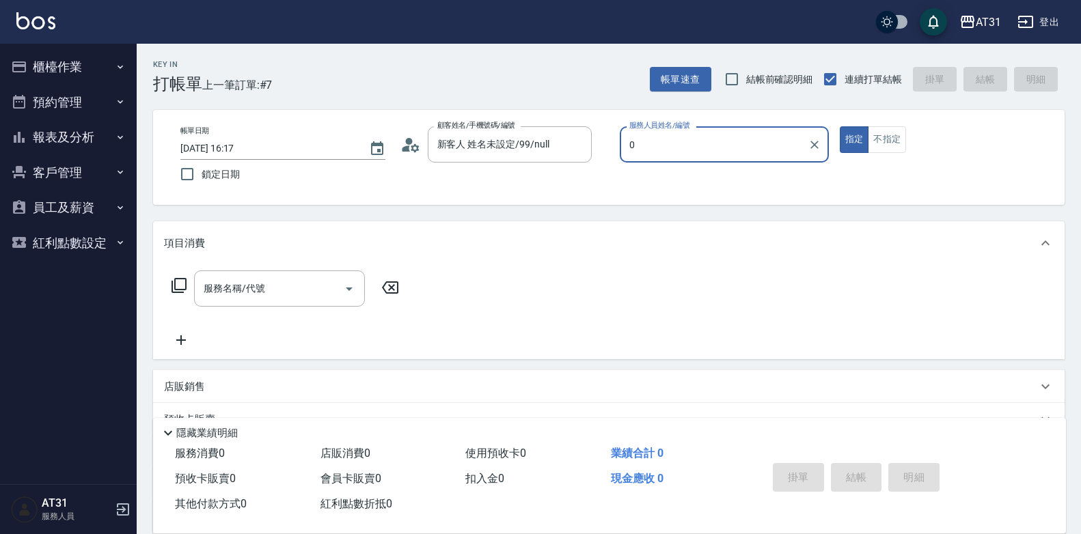
type input "00"
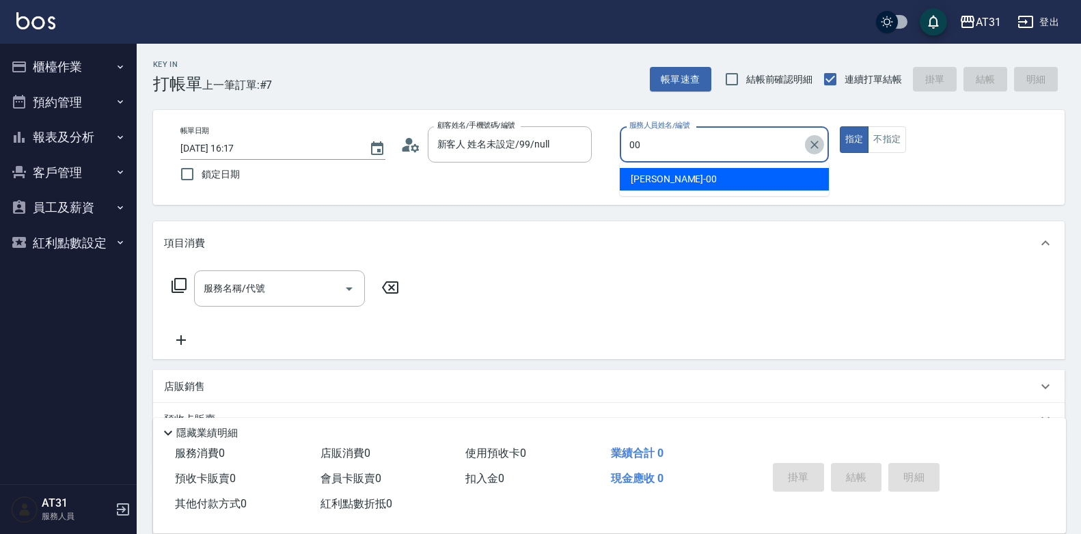
click at [822, 144] on button "Clear" at bounding box center [814, 144] width 19 height 19
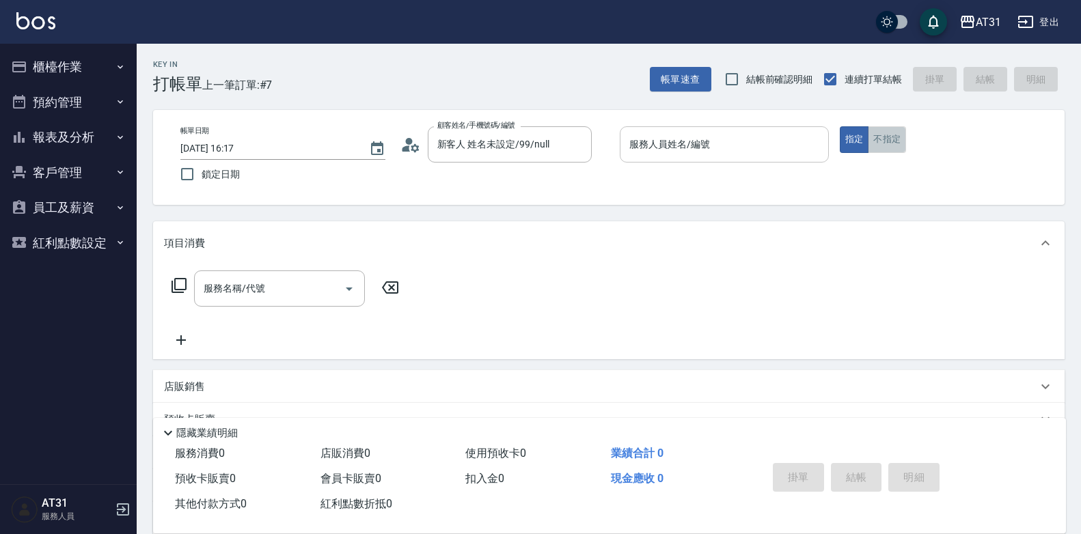
click at [904, 149] on button "不指定" at bounding box center [887, 139] width 38 height 27
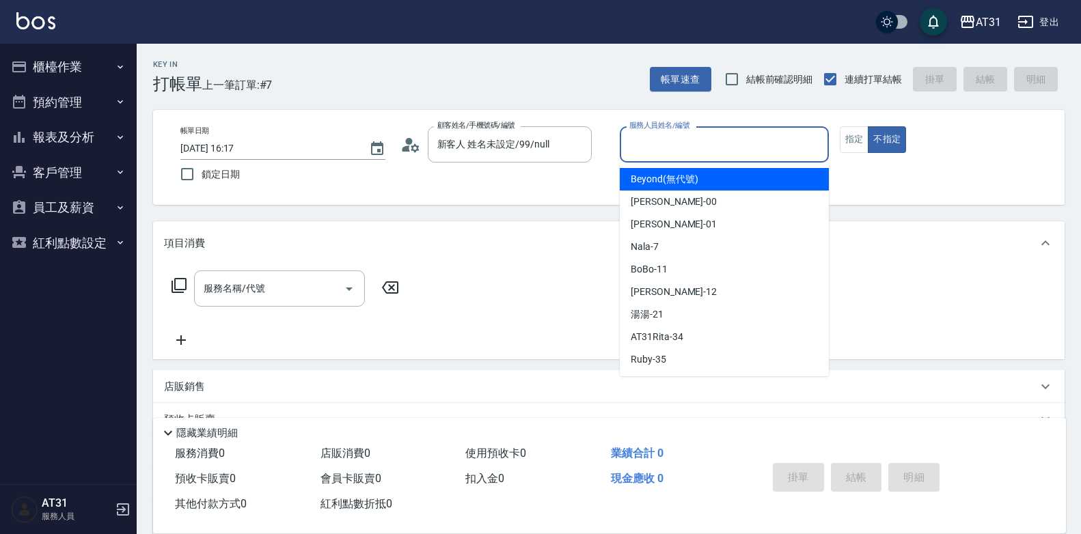
click at [795, 138] on input "服務人員姓名/編號" at bounding box center [724, 145] width 197 height 24
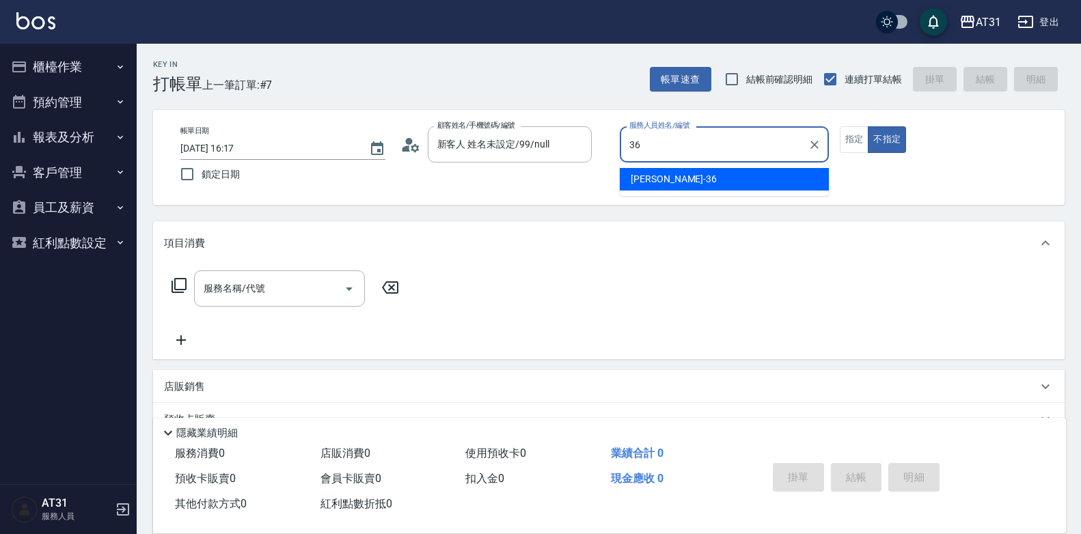
type input "[PERSON_NAME]-36"
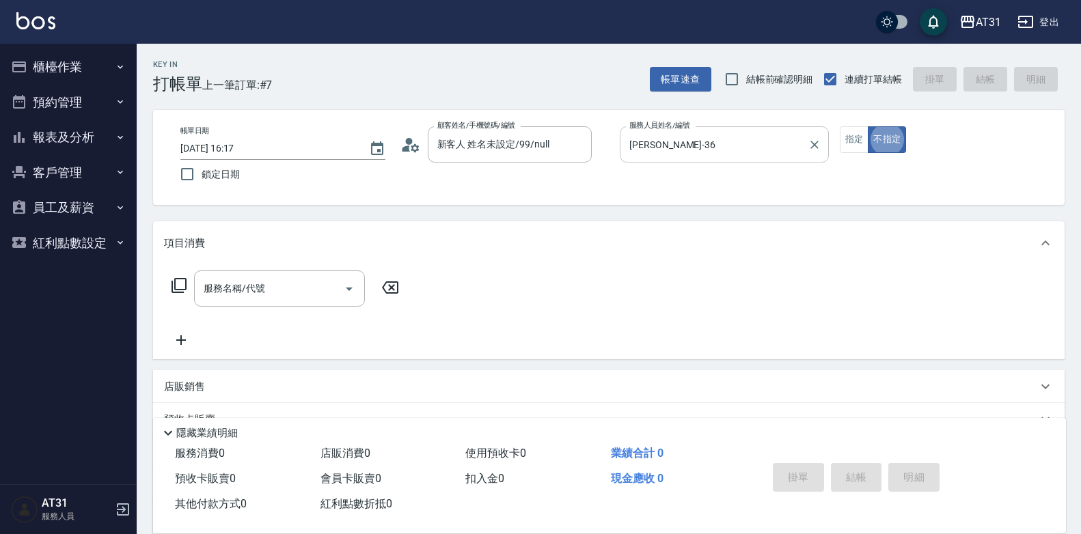
type button "false"
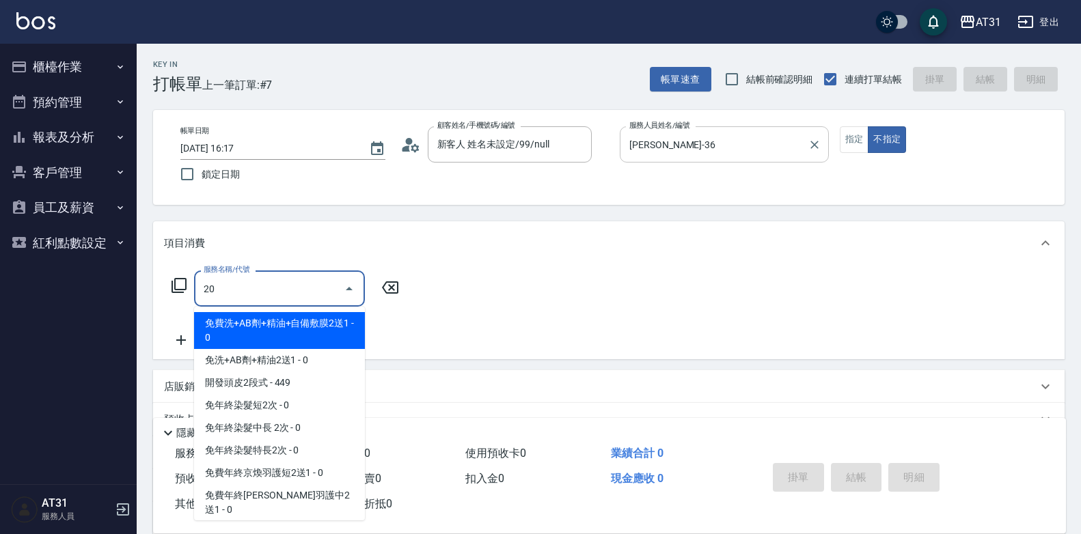
type input "201"
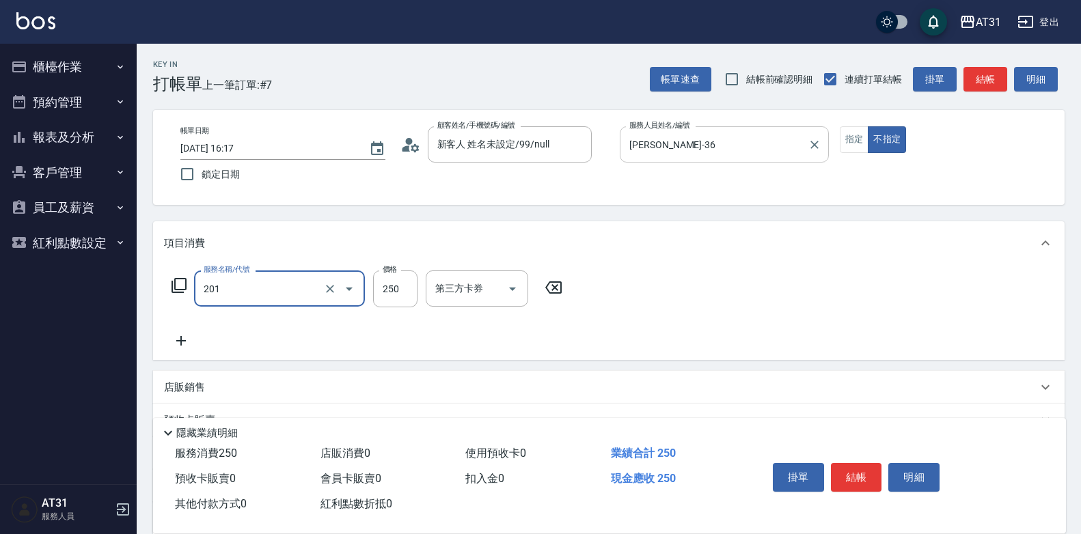
type input "20"
type input "洗髮(201)"
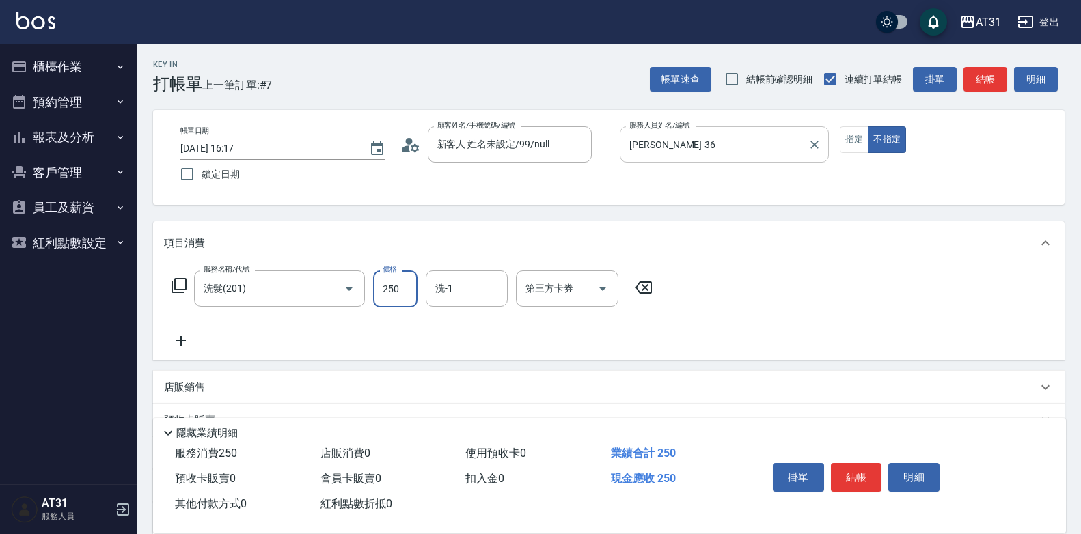
type input "0"
type input "300"
type input "30"
type input "300"
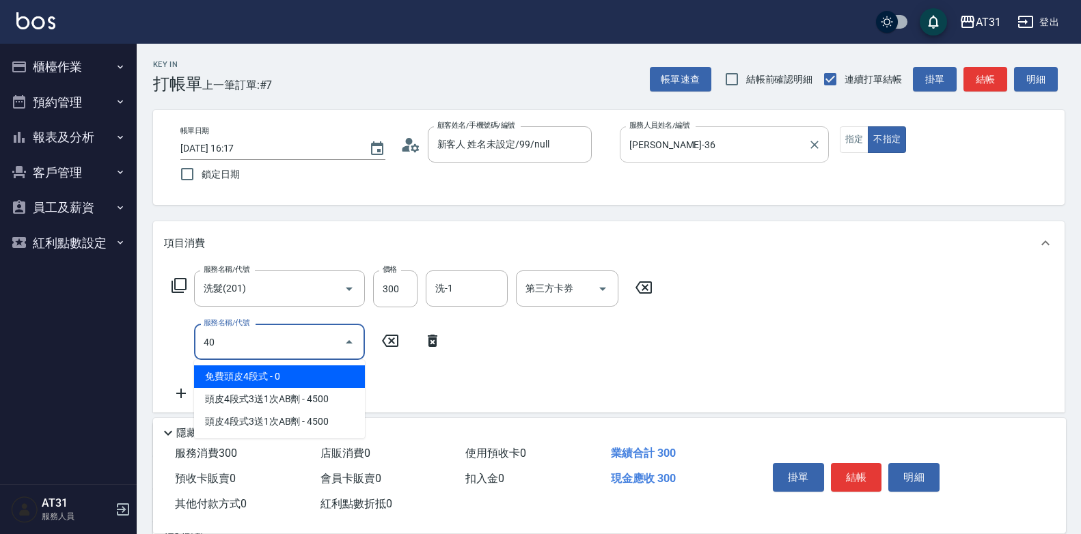
type input "401"
type input "50"
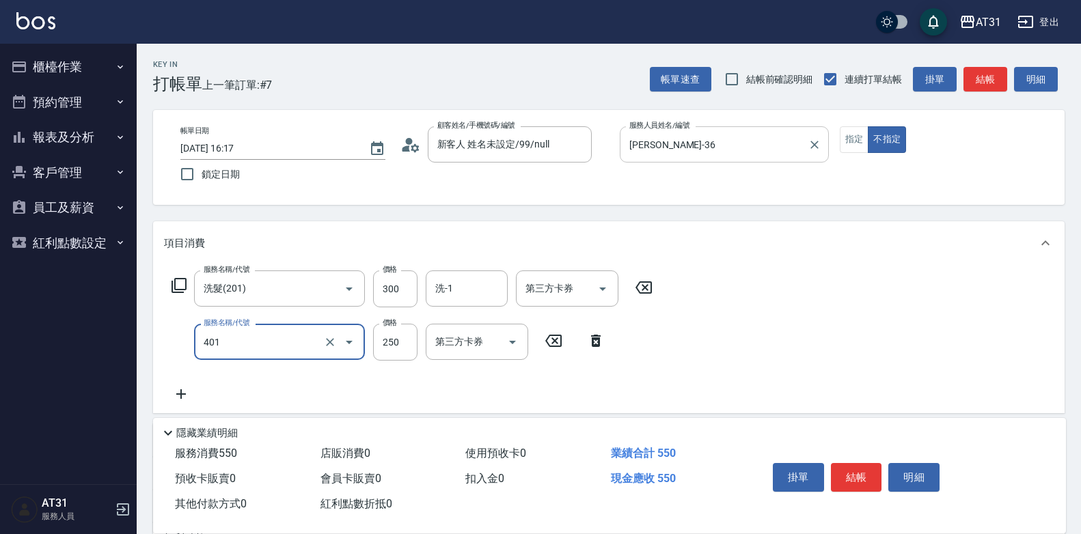
type input "剪髮(401)"
type input "30"
type input "60"
type input "300"
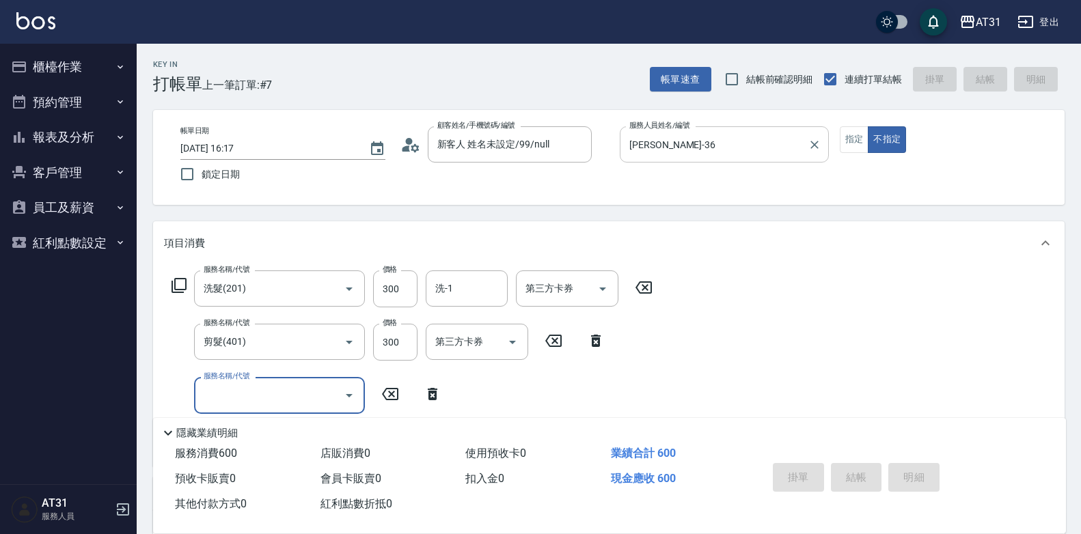
type input "[DATE] 16:18"
type input "0"
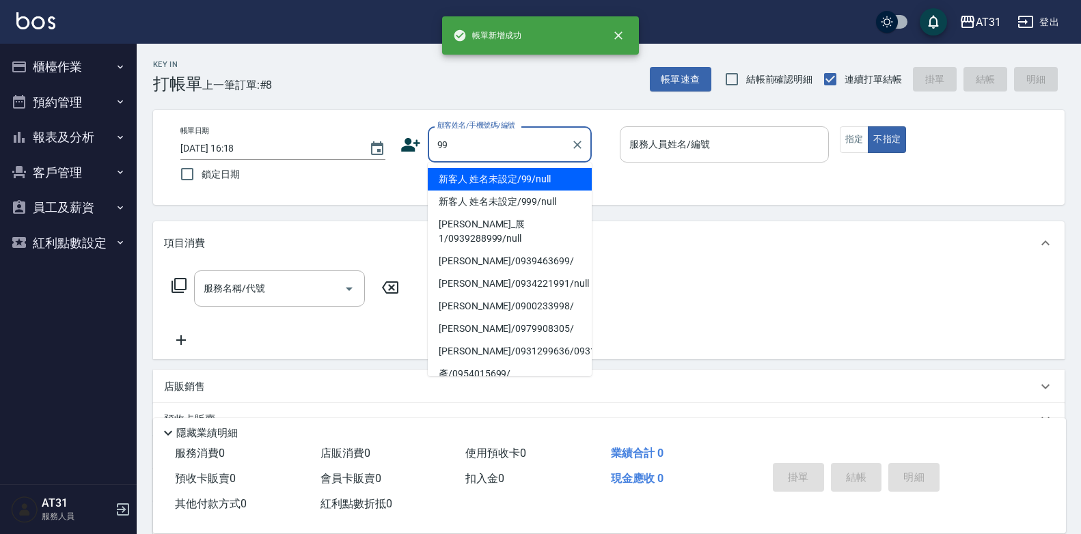
type input "新客人 姓名未設定/99/null"
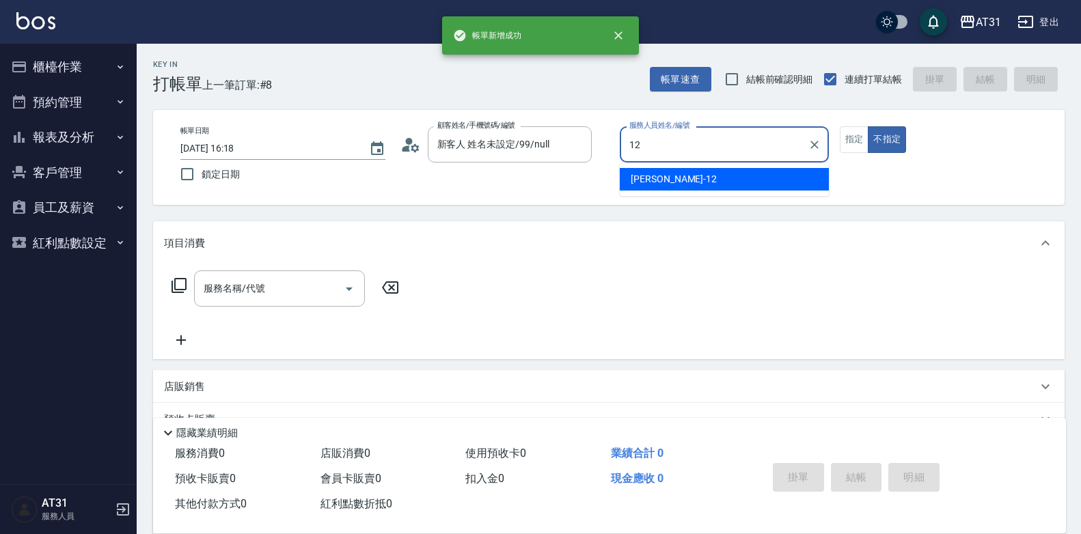
type input "[PERSON_NAME]-12"
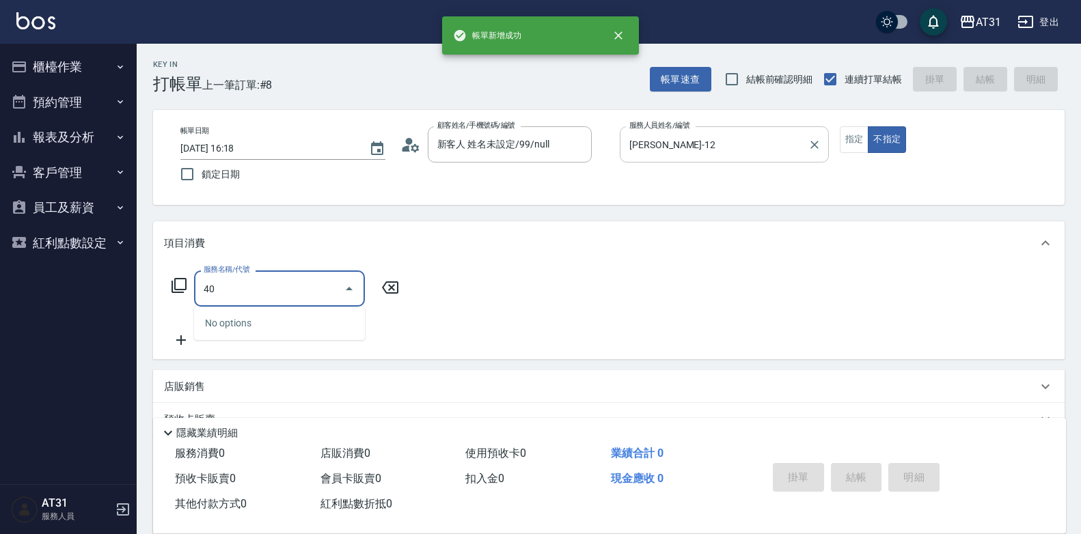
type input "401"
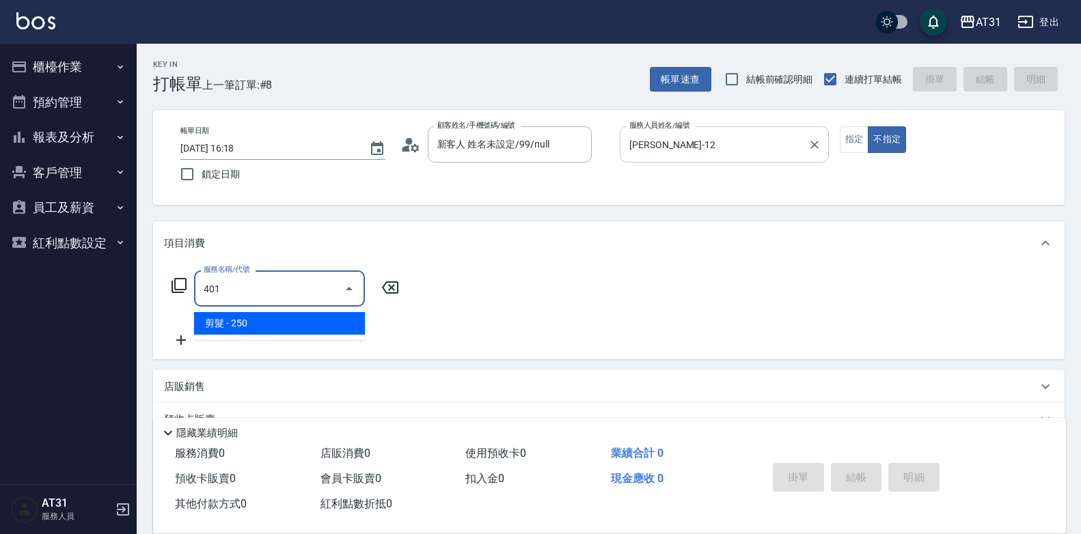
type input "20"
type input "剪髮(401)"
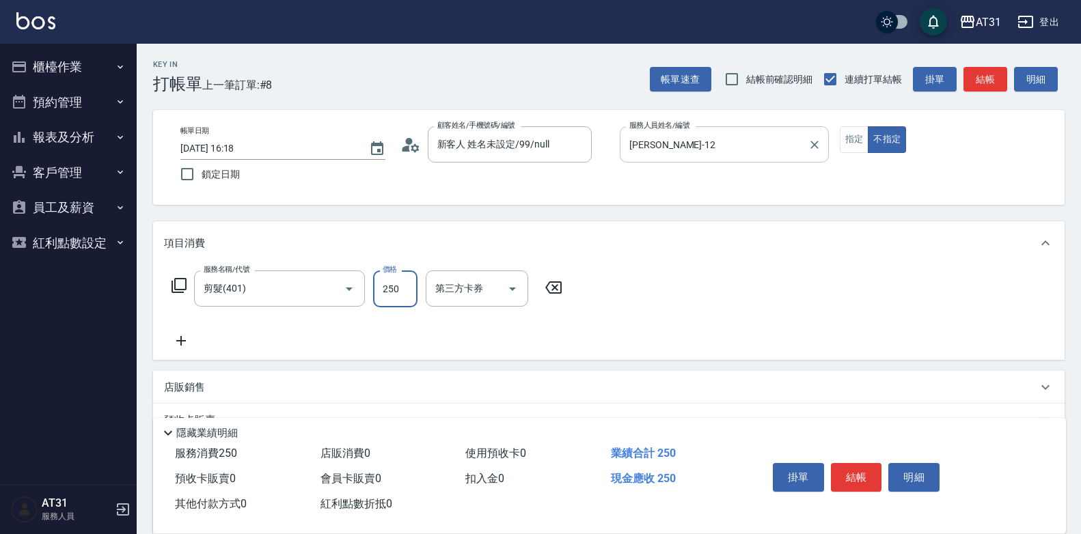
type input "0"
type input "300"
type input "30"
type input "300"
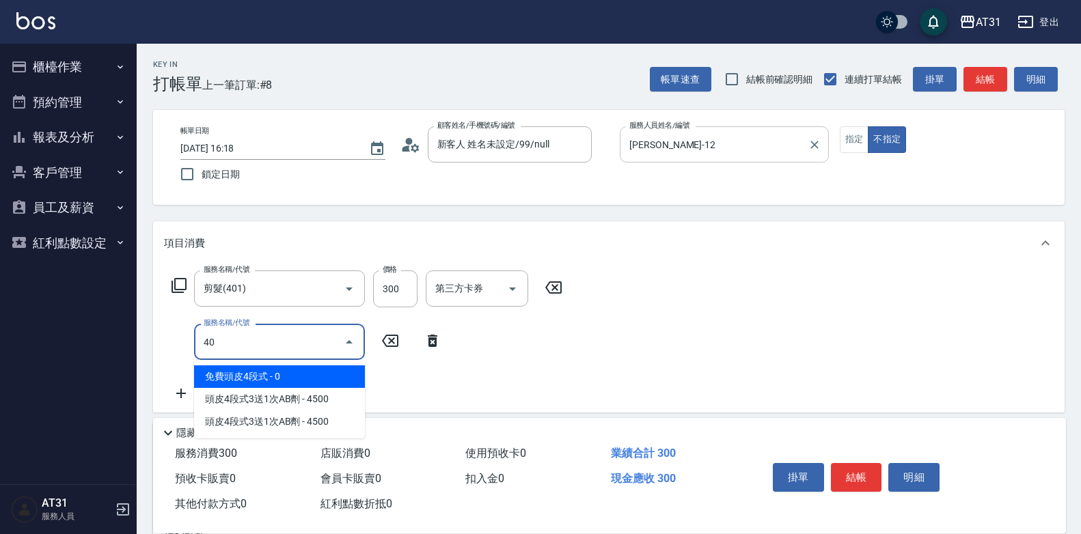
type input "401"
type input "50"
type input "剪髮(401)"
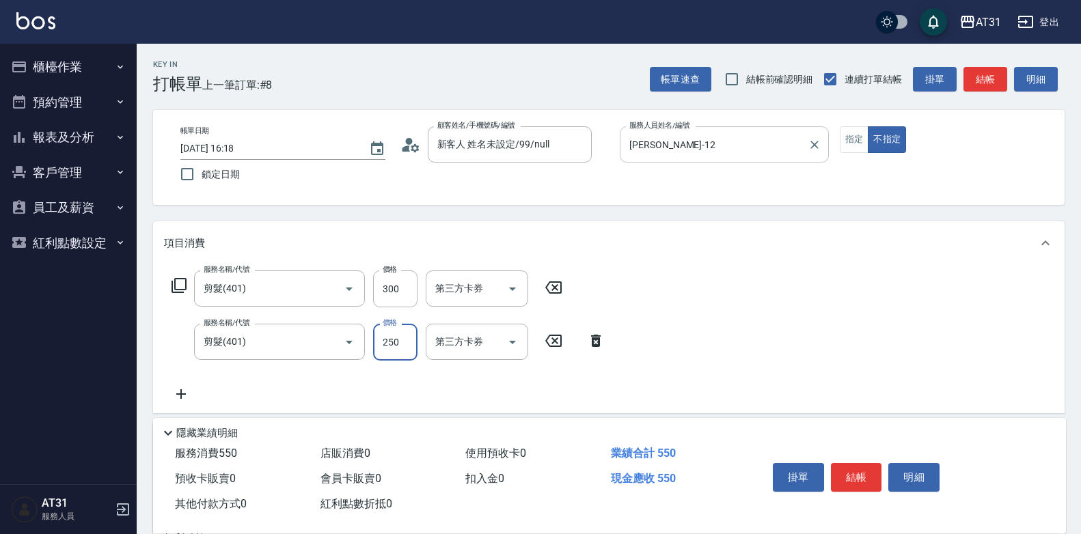
type input "30"
type input "60"
type input "300"
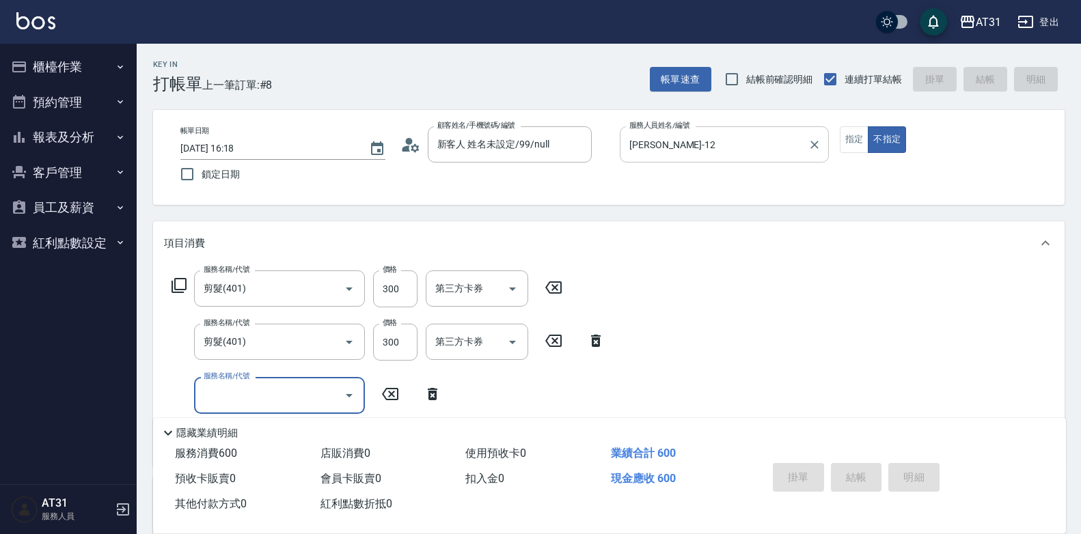
type input "0"
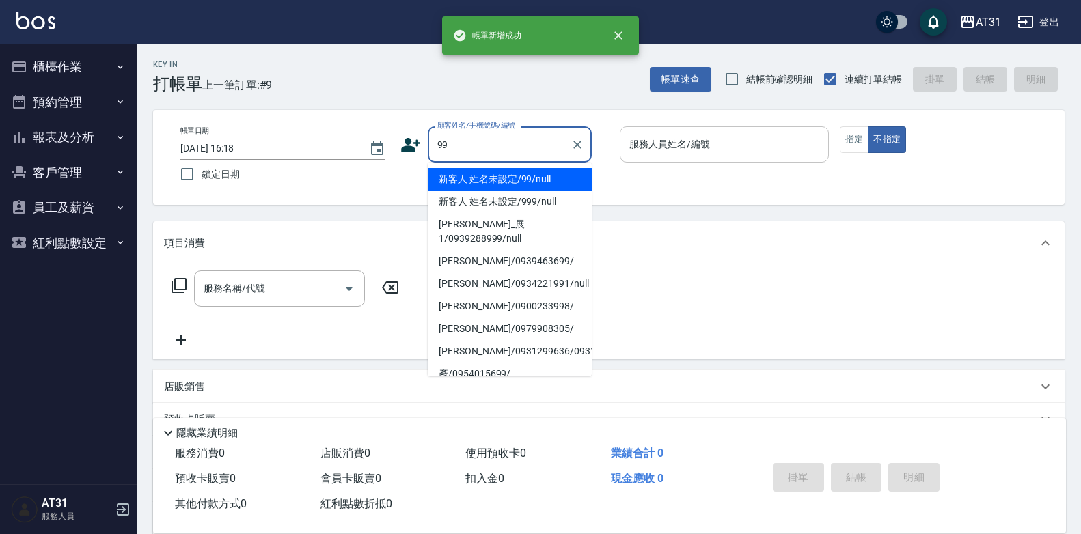
type input "新客人 姓名未設定/99/null"
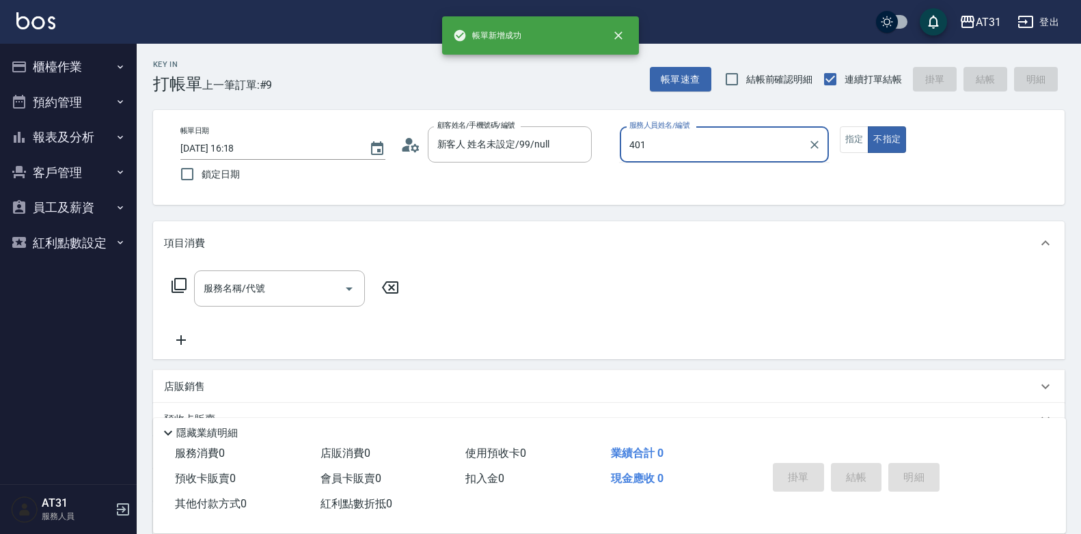
type input "401"
click at [868, 126] on button "不指定" at bounding box center [887, 139] width 38 height 27
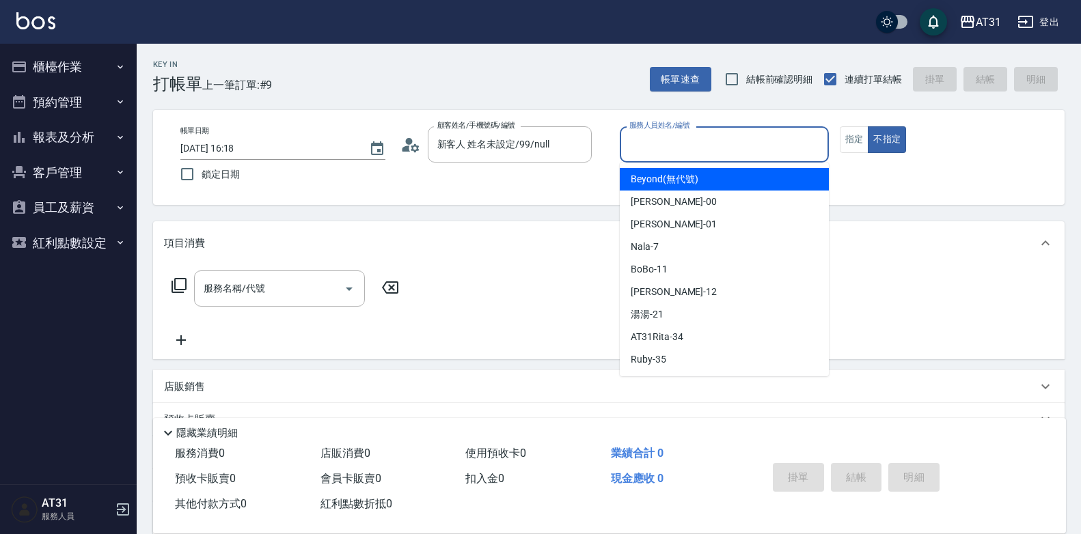
click at [795, 138] on input "服務人員姓名/編號" at bounding box center [724, 145] width 197 height 24
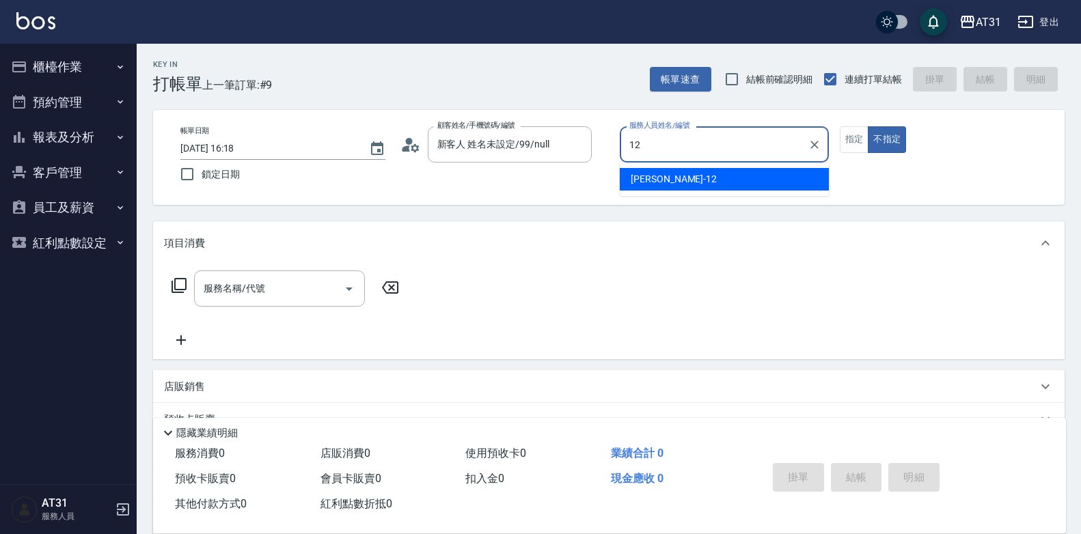
type input "[PERSON_NAME]-12"
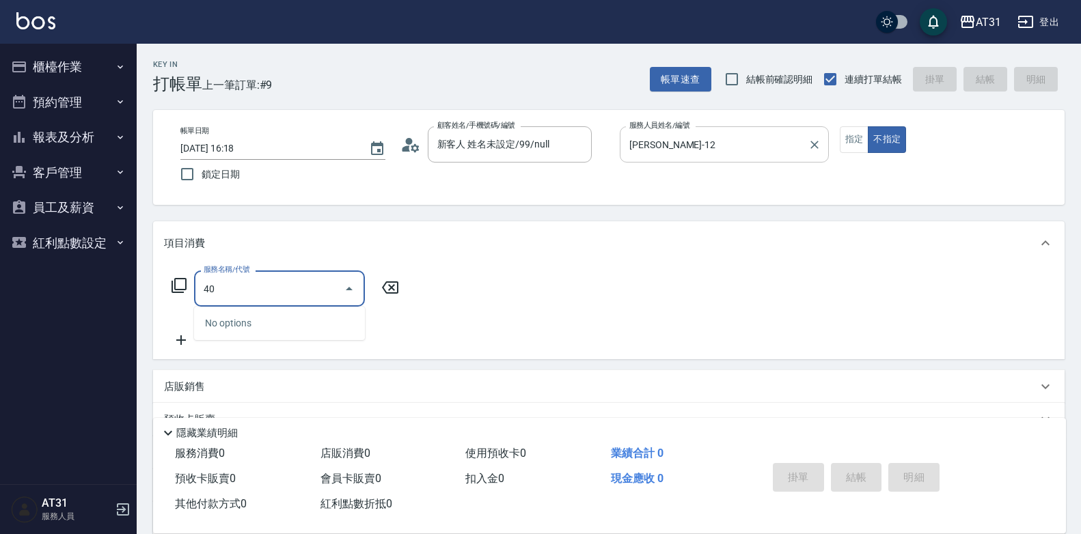
type input "401"
type input "20"
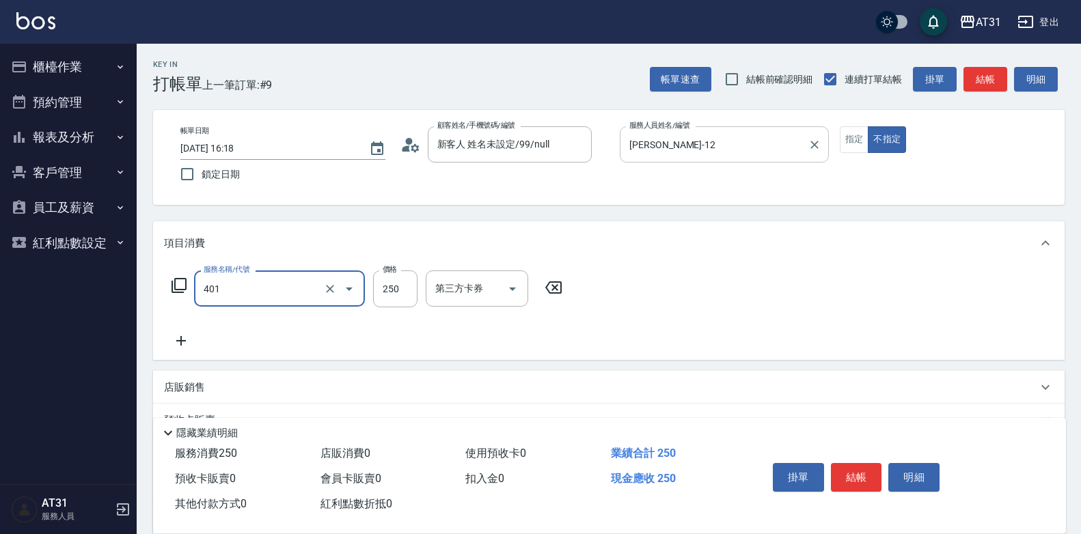
type input "剪髮(401)"
type input "0"
type input "30"
type input "300"
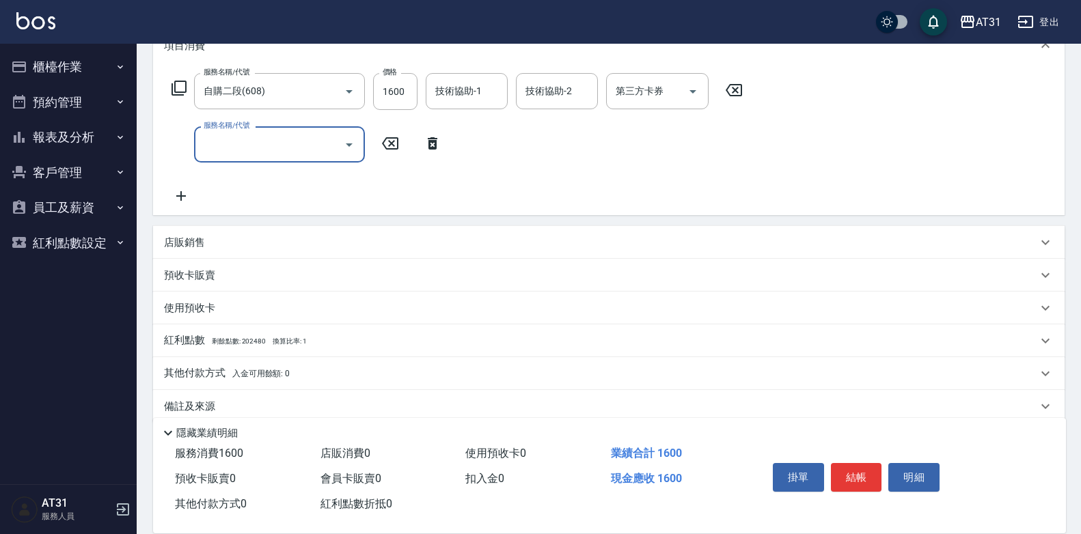
scroll to position [205, 0]
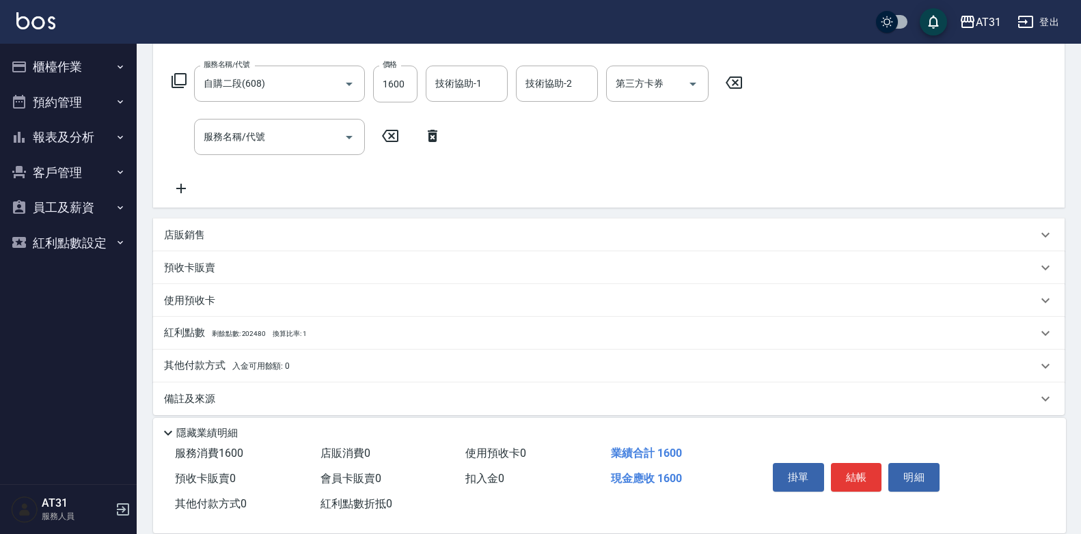
click at [285, 237] on div "店販銷售" at bounding box center [600, 235] width 873 height 14
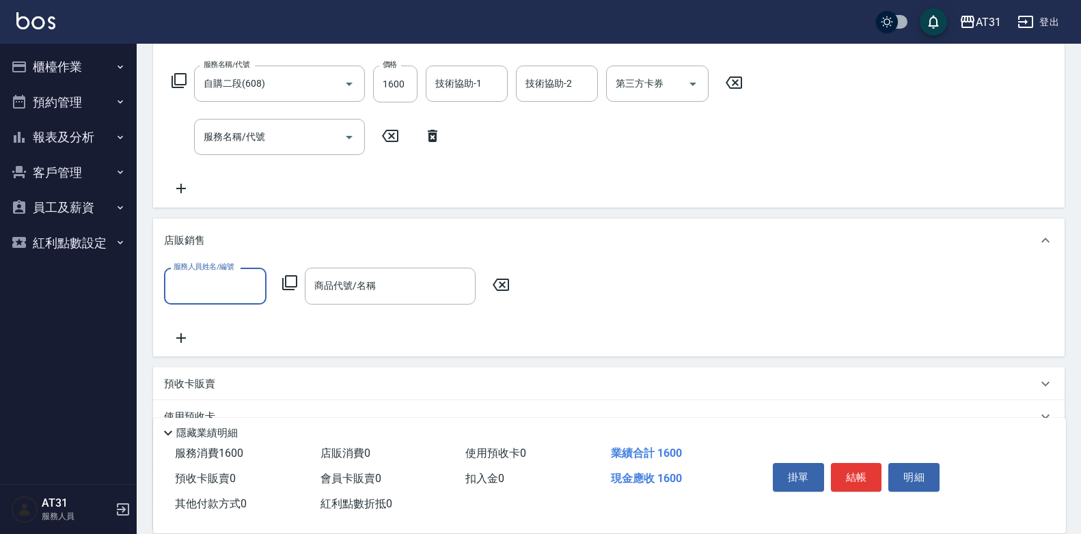
scroll to position [0, 0]
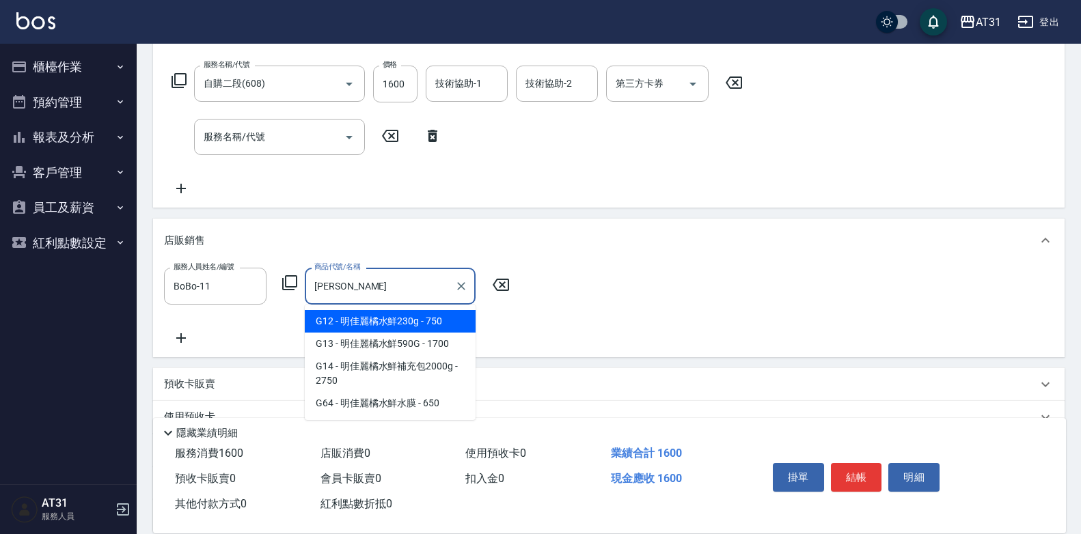
click at [393, 286] on input "[PERSON_NAME]" at bounding box center [380, 286] width 138 height 24
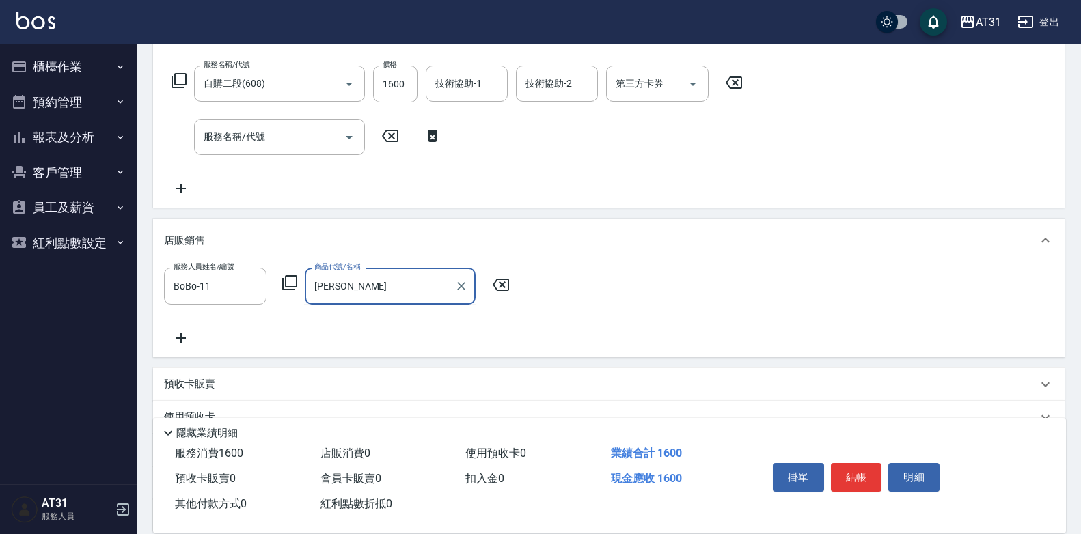
click at [376, 294] on input "[PERSON_NAME]" at bounding box center [380, 286] width 138 height 24
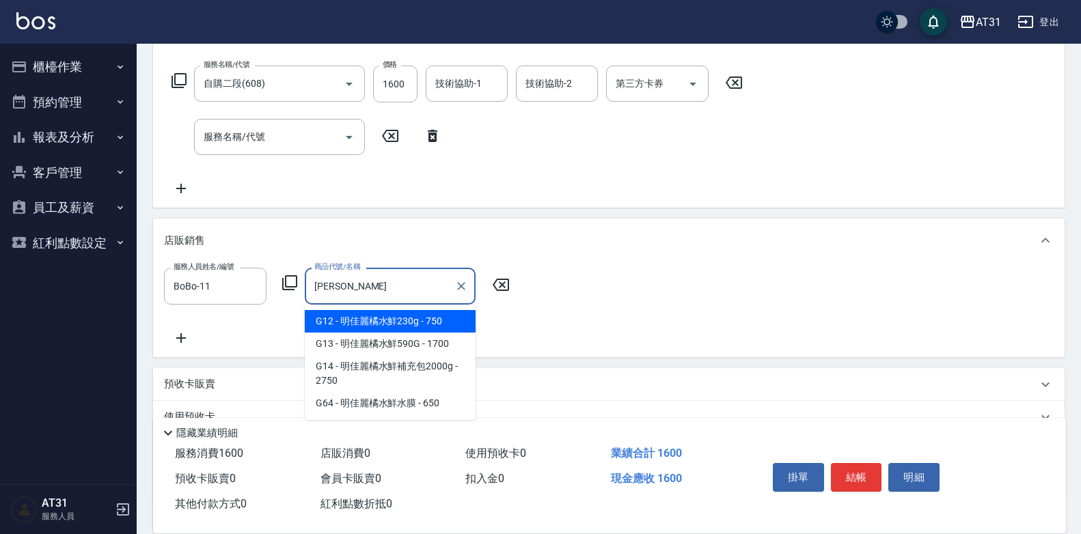
click at [384, 318] on span "G12 - 明佳麗橘水鮮230g - 750" at bounding box center [390, 321] width 171 height 23
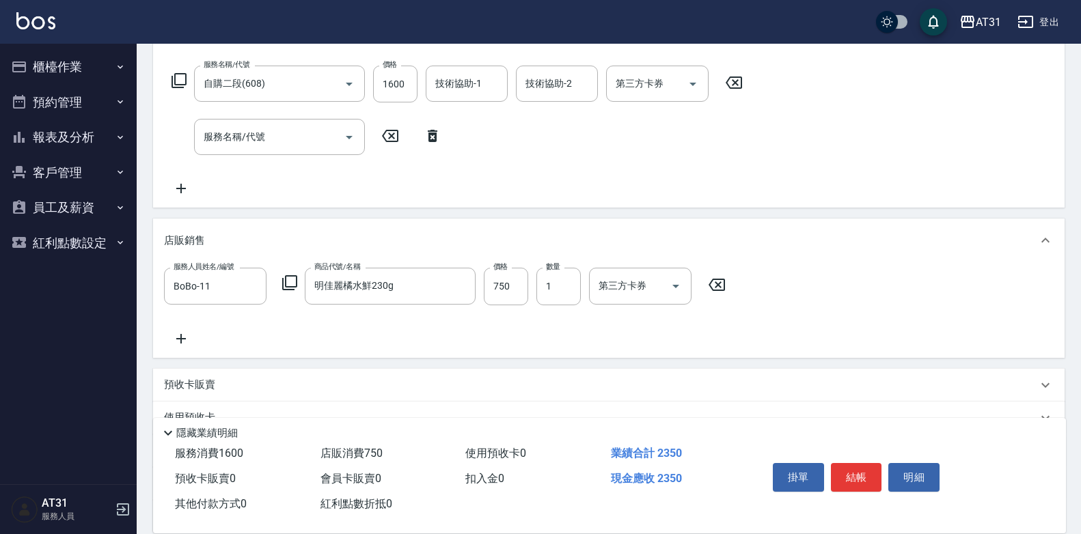
drag, startPoint x: 855, startPoint y: 469, endPoint x: 879, endPoint y: 379, distance: 93.3
click at [879, 379] on div "Key In 打帳單 上一筆訂單:#11 帳單速查 結帳前確認明細 連續打單結帳 掛單 結帳 明細 帳單日期 [DATE] 16:18 鎖定日期 顧客姓名/手…" at bounding box center [609, 251] width 944 height 825
click at [516, 301] on input "750" at bounding box center [506, 286] width 44 height 37
click at [865, 465] on button "結帳" at bounding box center [856, 477] width 51 height 29
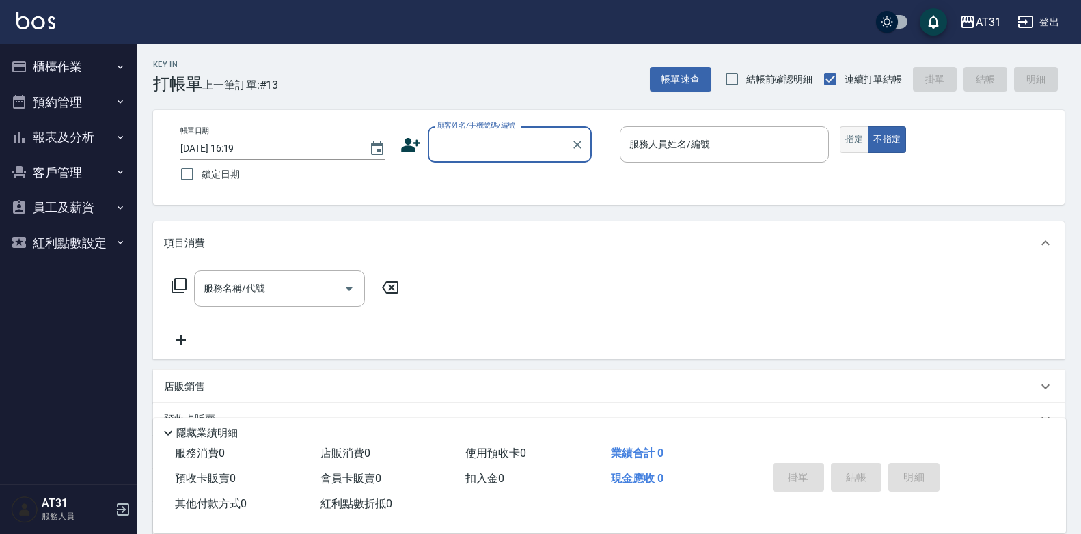
click at [855, 140] on button "指定" at bounding box center [854, 139] width 29 height 27
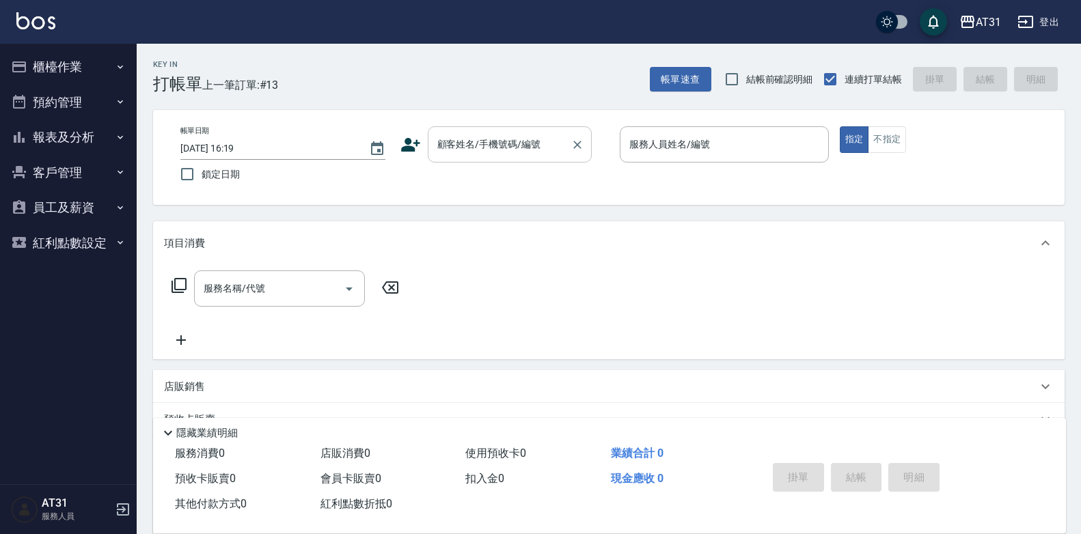
click at [564, 140] on div "顧客姓名/手機號碼/編號" at bounding box center [510, 144] width 164 height 36
click at [83, 127] on button "報表及分析" at bounding box center [68, 138] width 126 height 36
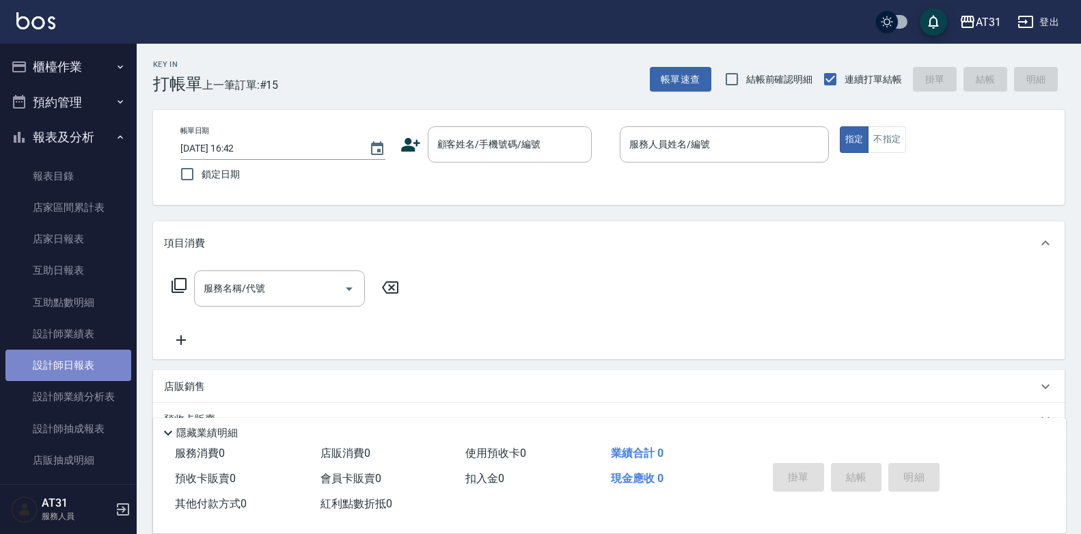
click at [79, 363] on link "設計師日報表" at bounding box center [68, 365] width 126 height 31
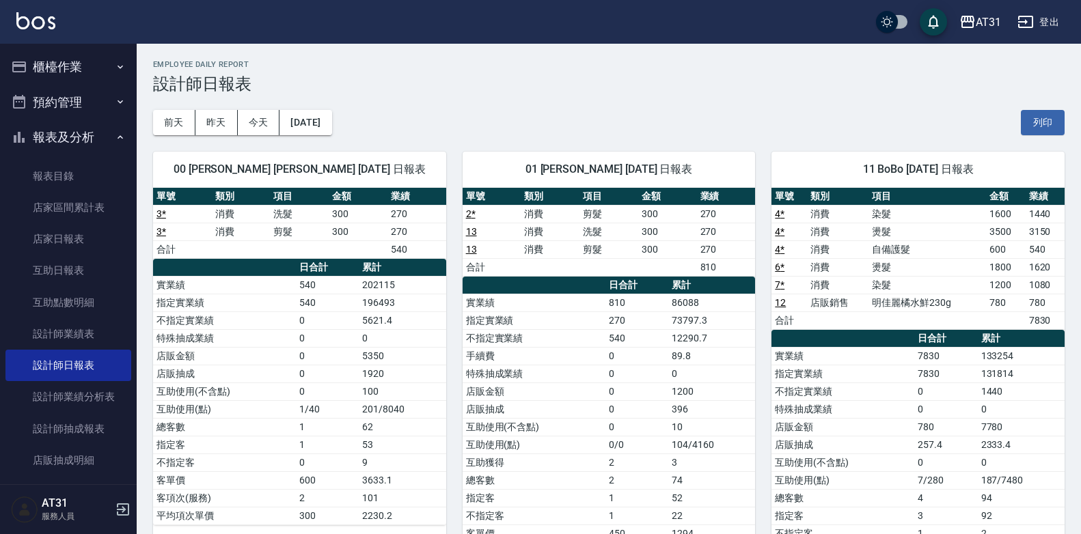
click at [75, 68] on button "櫃檯作業" at bounding box center [68, 67] width 126 height 36
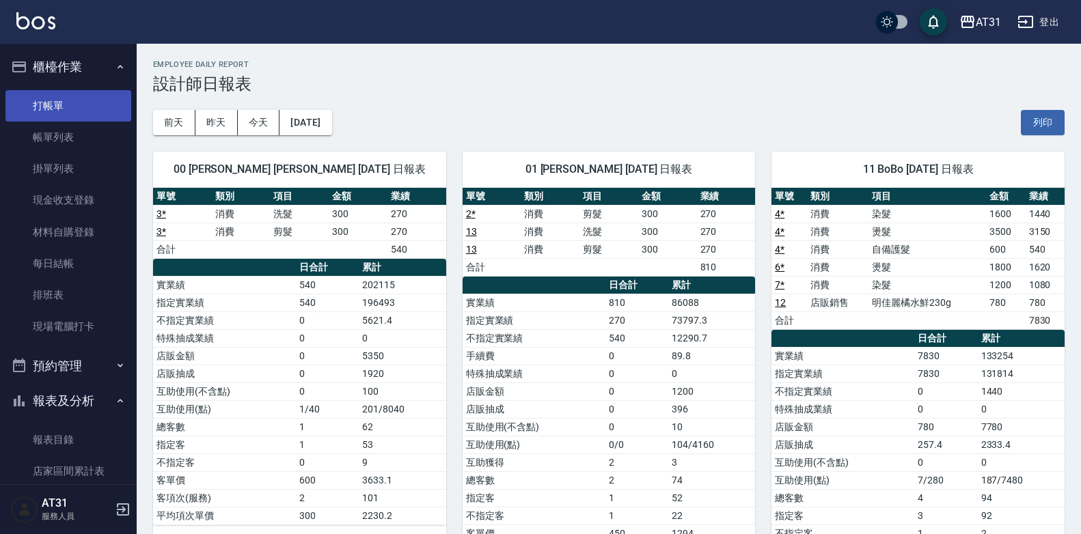
click at [90, 106] on link "打帳單" at bounding box center [68, 105] width 126 height 31
